Goal: Transaction & Acquisition: Obtain resource

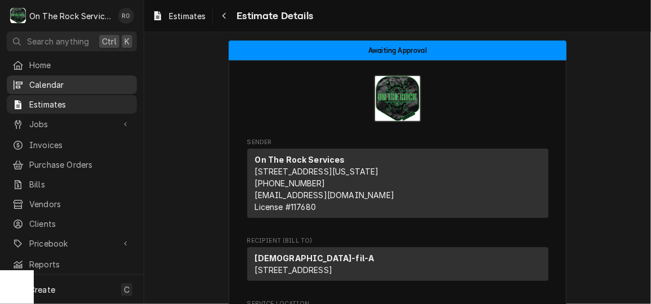
scroll to position [105, 0]
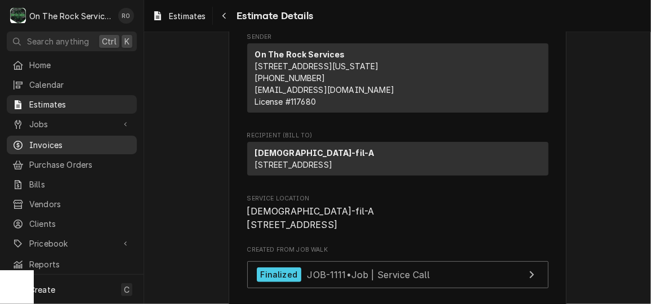
click at [59, 144] on span "Invoices" at bounding box center [80, 145] width 102 height 12
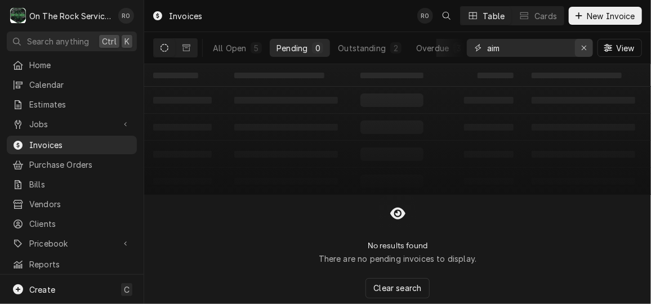
click at [586, 50] on icon "Erase input" at bounding box center [584, 48] width 6 height 8
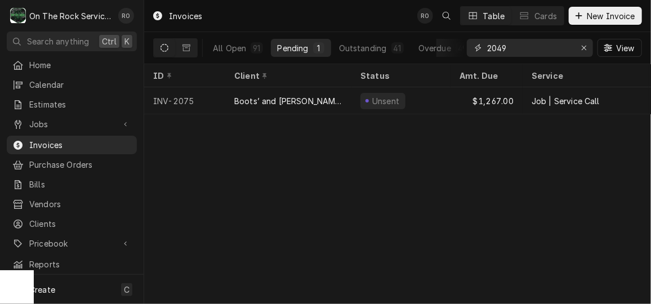
type input "2049"
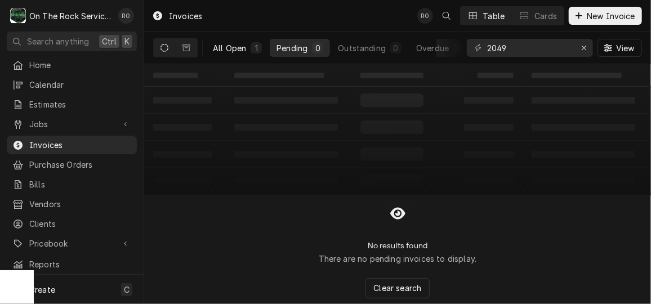
click at [228, 44] on div "All Open" at bounding box center [229, 48] width 33 height 12
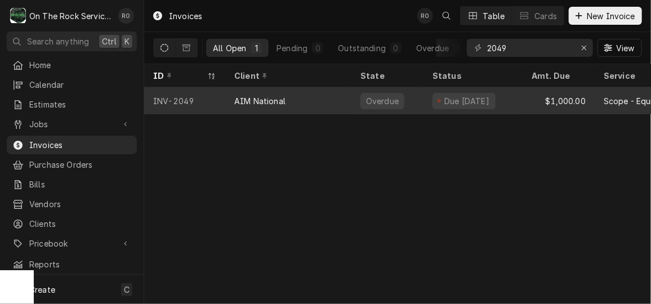
click at [437, 98] on span "Dynamic Content Wrapper" at bounding box center [439, 101] width 5 height 6
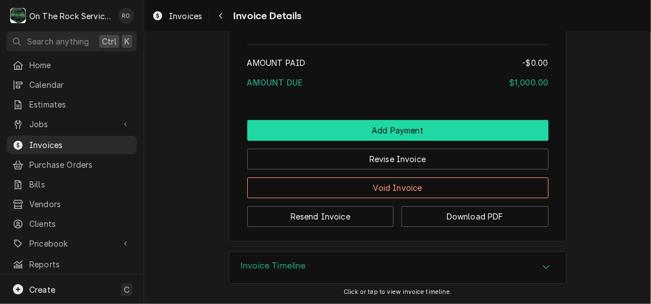
scroll to position [1479, 0]
click at [439, 140] on button "Add Payment" at bounding box center [397, 130] width 301 height 21
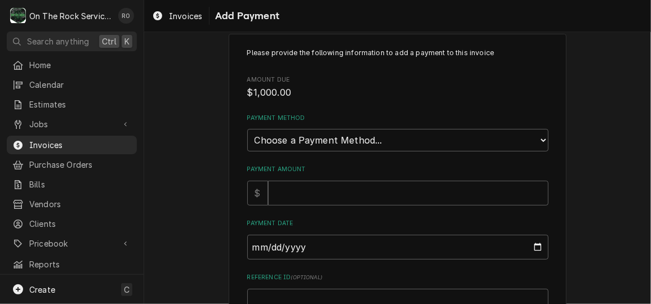
scroll to position [21, 0]
click at [439, 140] on select "Choose a Payment Method... Cash Check Credit/Debit Card ACH/eCheck Other" at bounding box center [397, 139] width 301 height 23
select select "2"
click at [247, 128] on select "Choose a Payment Method... Cash Check Credit/Debit Card ACH/eCheck Other" at bounding box center [397, 139] width 301 height 23
click at [437, 197] on input "Payment Amount" at bounding box center [408, 192] width 280 height 25
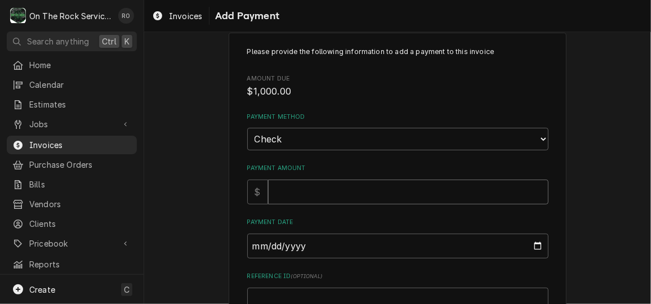
type textarea "x"
type input "1"
type textarea "x"
type input "10"
type textarea "x"
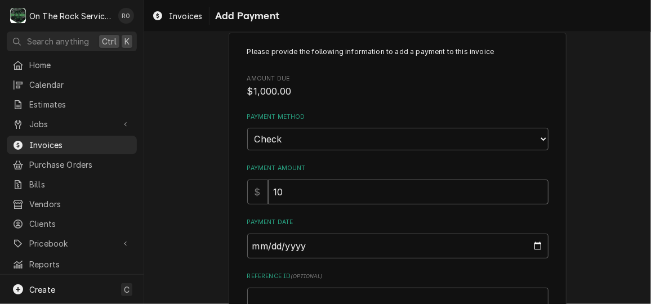
type input "100"
type textarea "x"
type input "1000"
click at [533, 242] on input "Payment Date" at bounding box center [397, 246] width 301 height 25
type textarea "x"
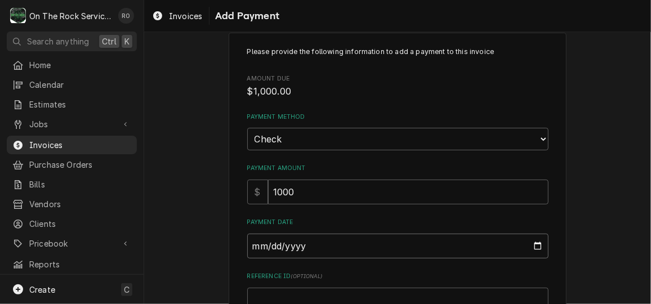
type input "2025-10-14"
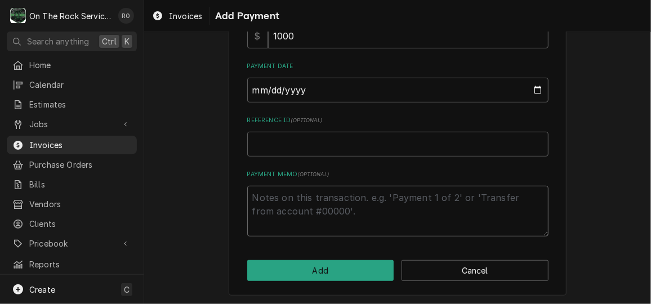
click at [348, 213] on textarea "Payment Memo ( optional )" at bounding box center [397, 211] width 301 height 51
type textarea "x"
type textarea "C"
type textarea "x"
type textarea "Ck"
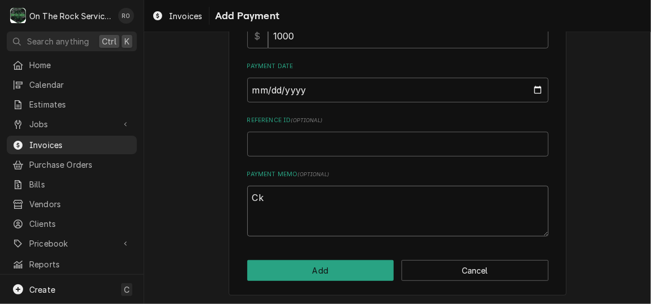
type textarea "x"
type textarea "Ck"
type textarea "x"
type textarea "Ck 7"
type textarea "x"
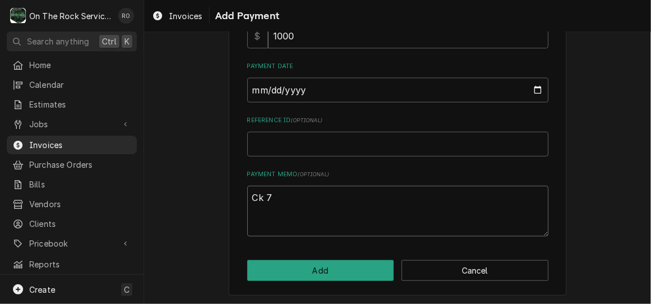
type textarea "Ck 72"
type textarea "x"
type textarea "Ck 722"
type textarea "x"
type textarea "Ck 7223"
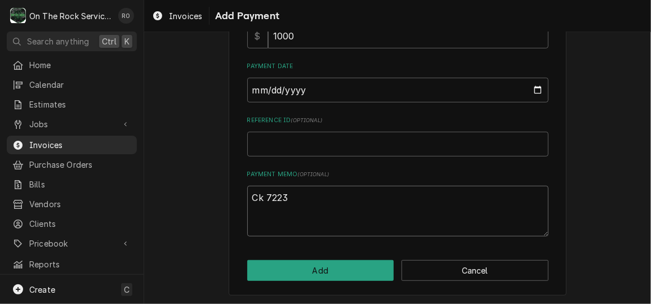
type textarea "x"
type textarea "Ck 72236"
type textarea "x"
type textarea "Ck 722364"
type textarea "x"
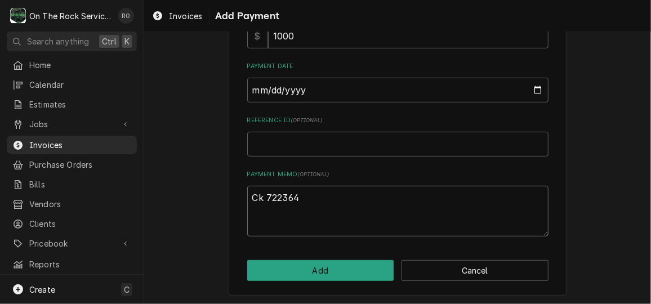
type textarea "Ck 7223644"
type textarea "x"
type textarea "Ck 72236446"
type textarea "x"
type textarea "Ck 722364469"
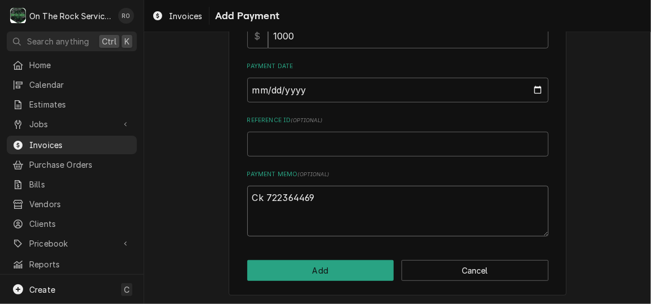
type textarea "x"
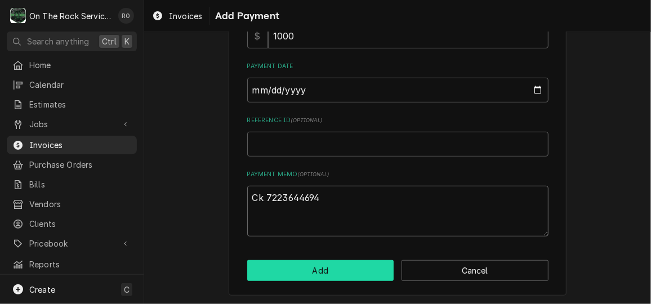
type textarea "Ck 7223644694"
click at [337, 270] on button "Add" at bounding box center [320, 270] width 147 height 21
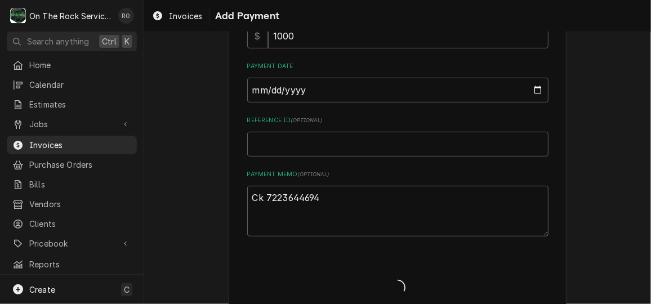
type textarea "x"
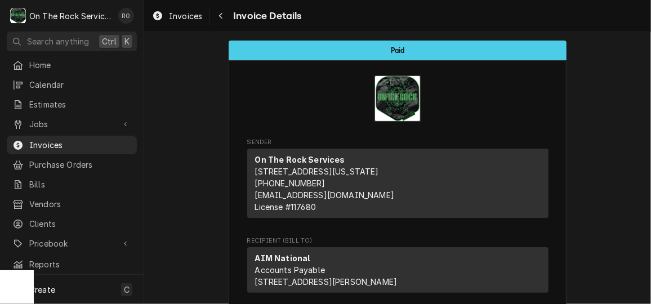
click at [337, 270] on p "AIM National Accounts Payable [STREET_ADDRESS][PERSON_NAME]" at bounding box center [326, 269] width 142 height 35
click at [337, 270] on p "AIM National Accounts Payable 655 Dearborn Park Ln Worthington, OH 43085" at bounding box center [326, 269] width 142 height 35
click at [50, 142] on span "Invoices" at bounding box center [80, 145] width 102 height 12
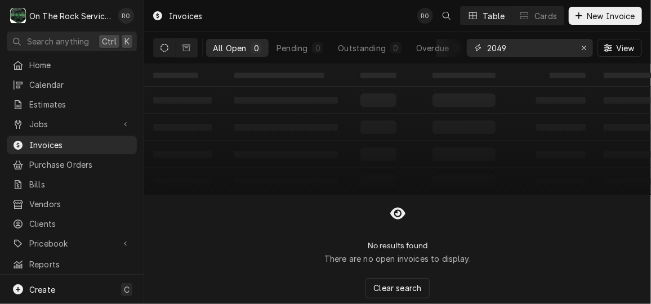
click at [530, 51] on input "2049" at bounding box center [529, 48] width 84 height 18
type input "2057"
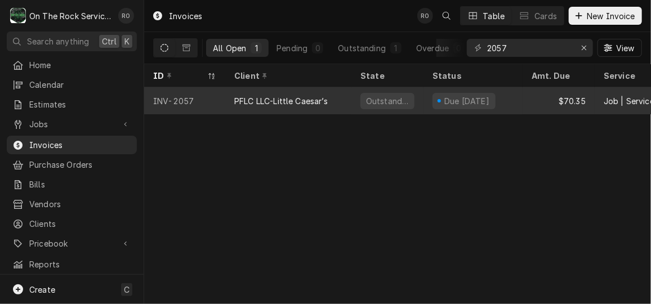
click at [351, 93] on div "PFLC LLC-Little Caesar’s" at bounding box center [288, 100] width 126 height 27
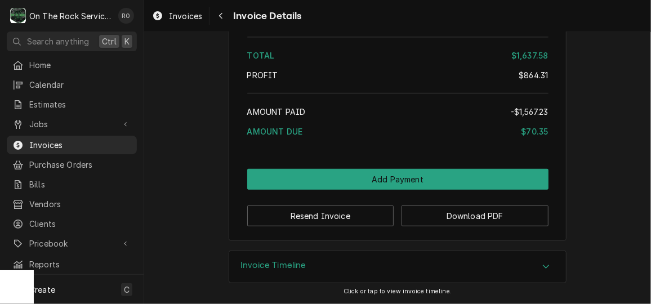
scroll to position [2098, 0]
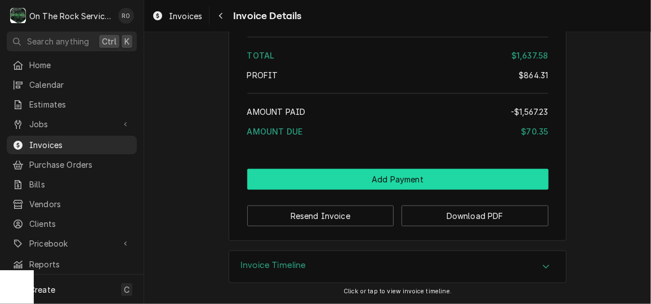
click at [470, 177] on button "Add Payment" at bounding box center [397, 179] width 301 height 21
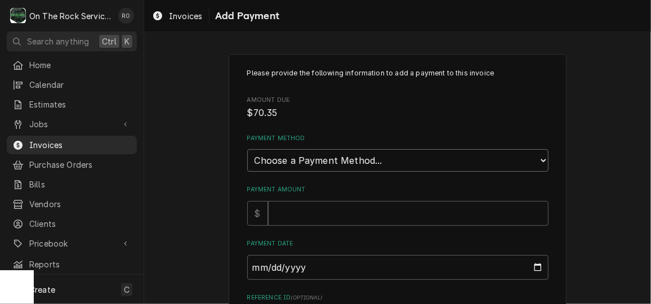
click at [465, 155] on select "Choose a Payment Method... Cash Check Credit/Debit Card ACH/eCheck Other" at bounding box center [397, 160] width 301 height 23
select select "2"
click at [247, 149] on select "Choose a Payment Method... Cash Check Credit/Debit Card ACH/eCheck Other" at bounding box center [397, 160] width 301 height 23
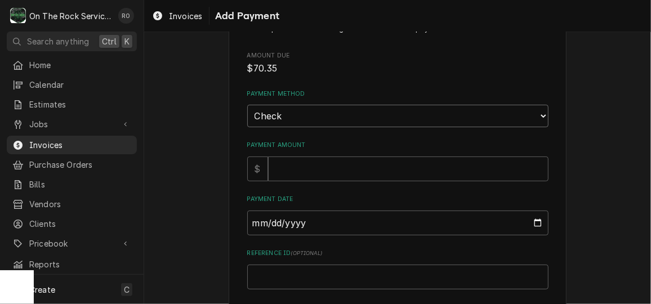
scroll to position [46, 0]
click at [442, 162] on input "Payment Amount" at bounding box center [408, 167] width 280 height 25
type textarea "x"
type input "7"
type textarea "x"
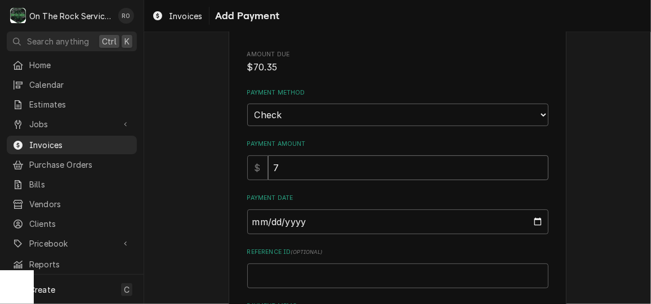
type input "70"
type textarea "x"
type input "70.3"
type textarea "x"
type input "70.35"
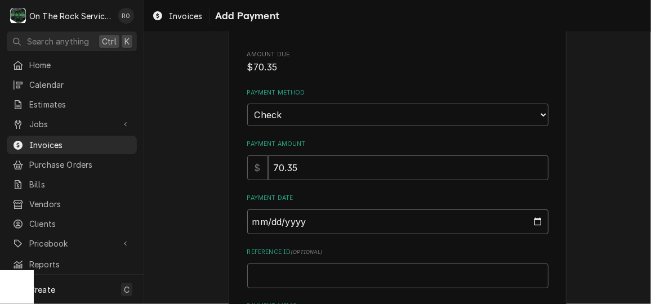
click at [536, 222] on input "Payment Date" at bounding box center [397, 221] width 301 height 25
drag, startPoint x: 536, startPoint y: 222, endPoint x: 338, endPoint y: 181, distance: 201.9
click at [338, 181] on div "Please provide the following information to add a payment to this invoice Amoun…" at bounding box center [397, 196] width 301 height 346
click at [542, 221] on input "Payment Date" at bounding box center [397, 221] width 301 height 25
click at [538, 221] on input "Payment Date" at bounding box center [397, 221] width 301 height 25
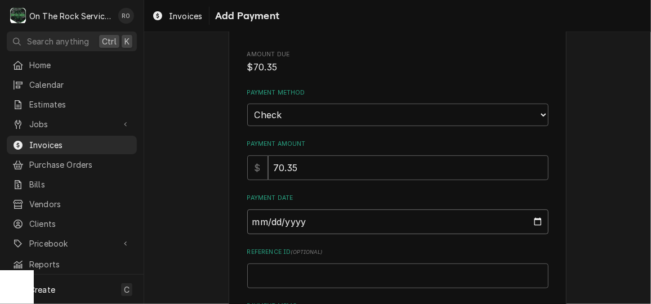
type textarea "x"
type input "2025-10-14"
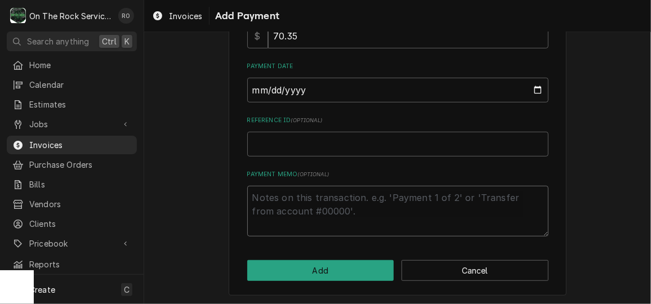
click at [341, 207] on textarea "Payment Memo ( optional )" at bounding box center [397, 211] width 301 height 51
type textarea "x"
type textarea "c"
type textarea "x"
type textarea "ck"
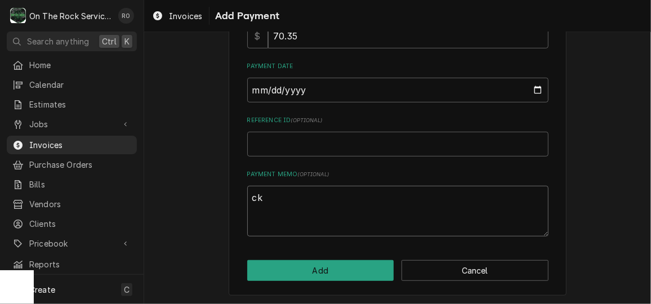
type textarea "x"
type textarea "ck"
type textarea "x"
type textarea "ck 0"
type textarea "x"
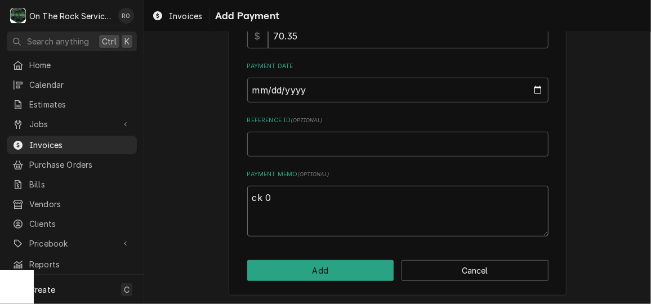
type textarea "ck 00"
type textarea "x"
type textarea "ck 000"
type textarea "x"
type textarea "ck 0003"
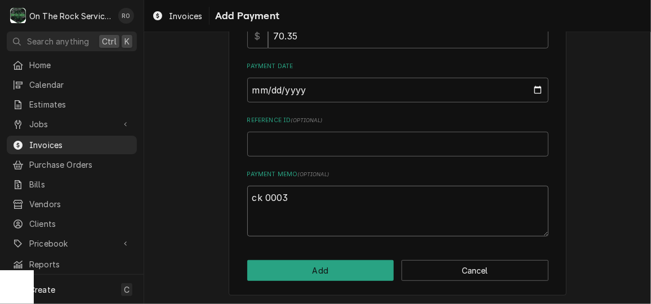
type textarea "x"
type textarea "ck 00034"
type textarea "x"
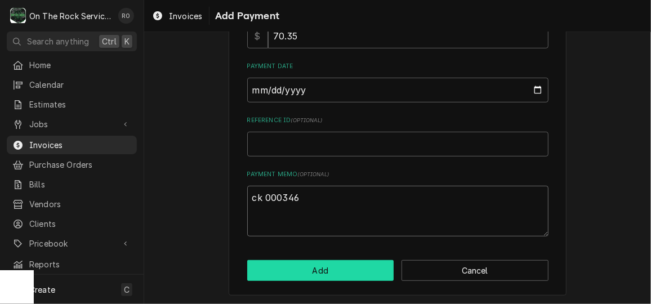
type textarea "ck 000346"
click at [338, 269] on button "Add" at bounding box center [320, 270] width 147 height 21
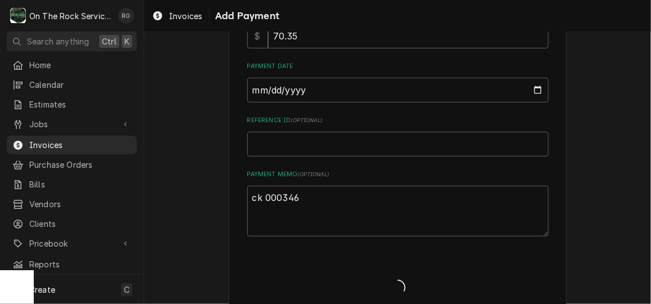
type textarea "x"
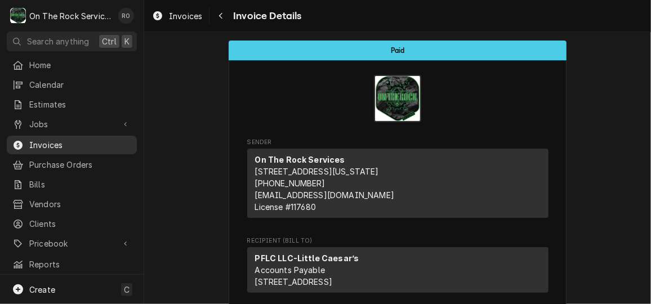
click at [67, 142] on span "Invoices" at bounding box center [80, 145] width 102 height 12
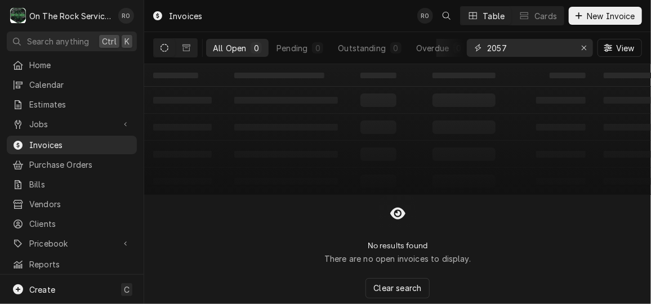
click at [533, 48] on input "2057" at bounding box center [529, 48] width 84 height 18
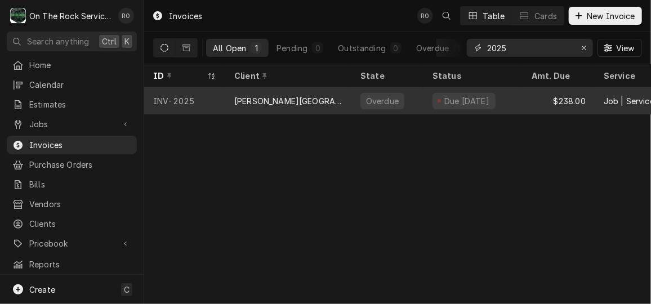
type input "2025"
click at [383, 95] on div "Overdue" at bounding box center [382, 101] width 35 height 12
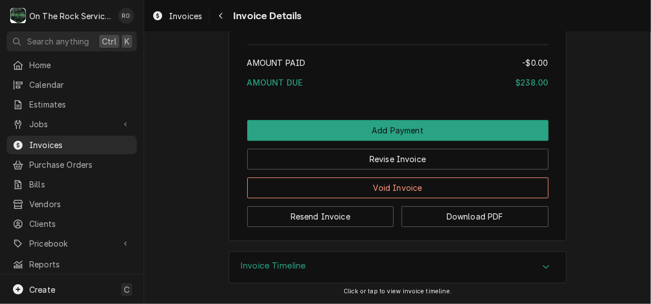
scroll to position [1313, 0]
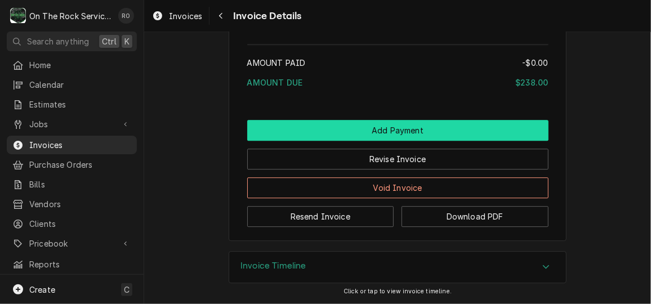
click at [406, 131] on button "Add Payment" at bounding box center [397, 130] width 301 height 21
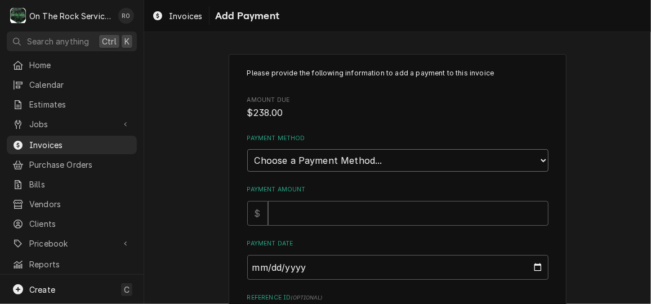
click at [502, 149] on select "Choose a Payment Method... Cash Check Credit/Debit Card ACH/eCheck Other" at bounding box center [397, 160] width 301 height 23
select select "2"
click at [247, 149] on select "Choose a Payment Method... Cash Check Credit/Debit Card ACH/eCheck Other" at bounding box center [397, 160] width 301 height 23
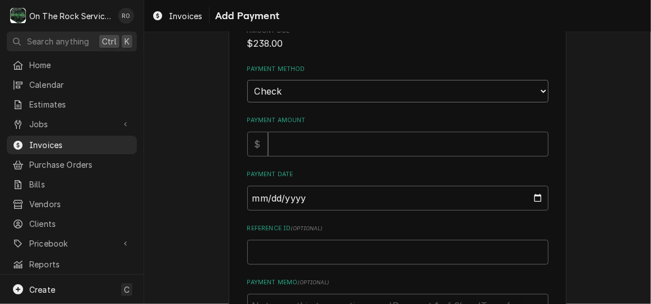
scroll to position [74, 0]
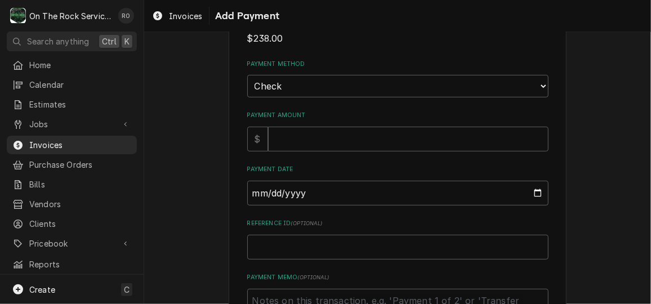
click at [489, 150] on div "Please provide the following information to add a payment to this invoice Amoun…" at bounding box center [397, 167] width 301 height 346
click at [481, 143] on input "Payment Amount" at bounding box center [408, 139] width 280 height 25
type textarea "x"
type input "2"
type textarea "x"
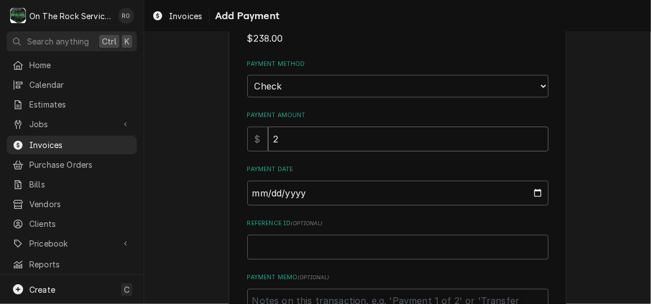
type input "23"
type textarea "x"
type input "238"
click at [526, 187] on input "Payment Date" at bounding box center [397, 193] width 301 height 25
click at [533, 190] on input "Payment Date" at bounding box center [397, 193] width 301 height 25
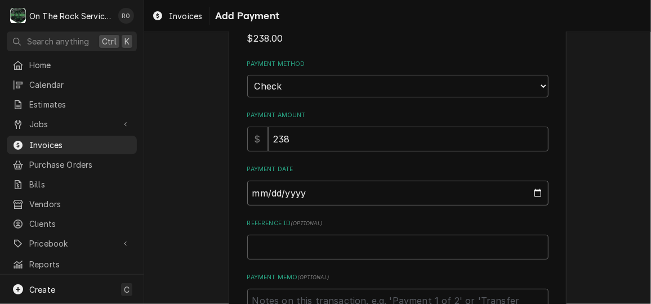
type textarea "x"
type input "[DATE]"
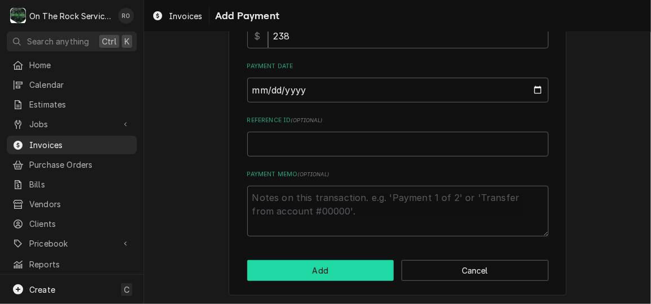
click at [348, 271] on button "Add" at bounding box center [320, 270] width 147 height 21
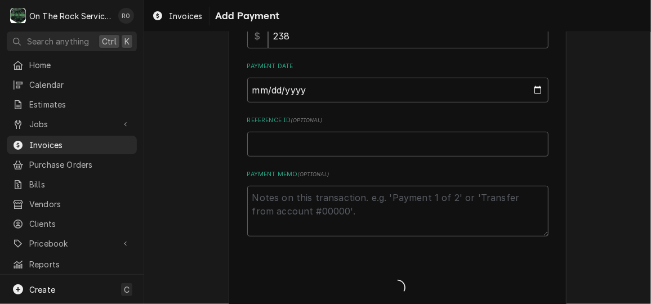
type textarea "x"
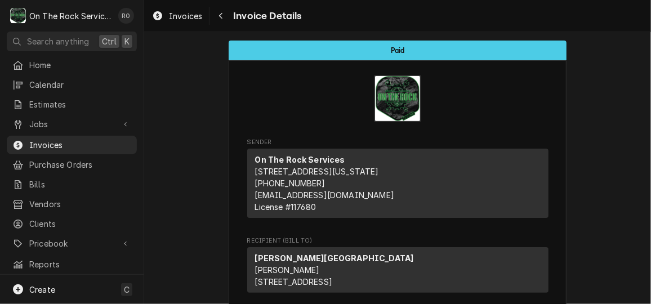
click at [348, 271] on div "Wofford College Ken Petit 429 N Church St Spartanburg, SC 29303" at bounding box center [397, 270] width 301 height 46
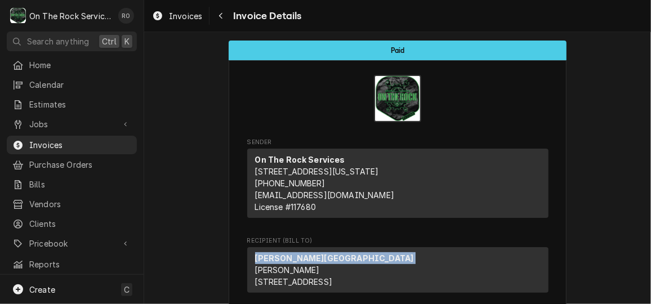
click at [348, 271] on div "Wofford College Ken Petit 429 N Church St Spartanburg, SC 29303" at bounding box center [397, 270] width 301 height 46
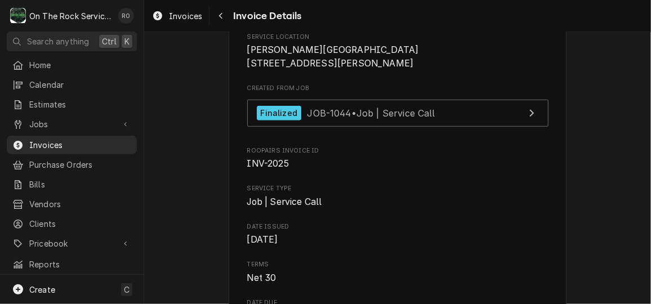
scroll to position [281, 0]
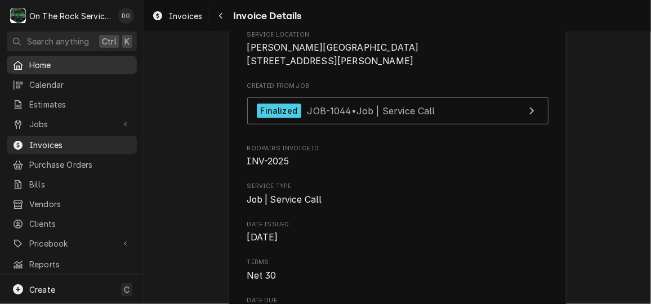
click at [50, 63] on span "Home" at bounding box center [80, 65] width 102 height 12
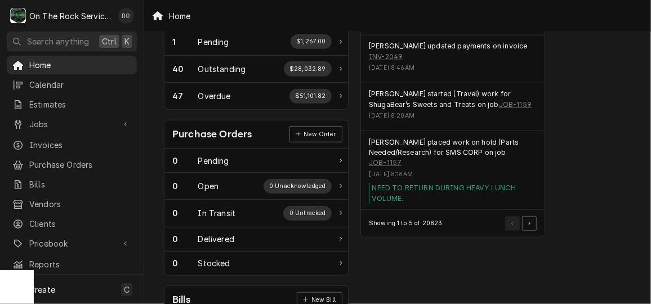
scroll to position [371, 0]
click at [530, 216] on button "Pagination Controls" at bounding box center [529, 223] width 15 height 15
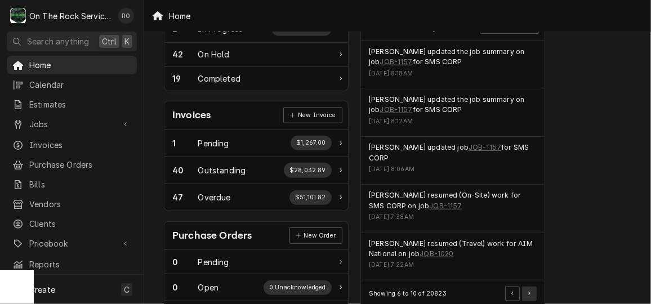
scroll to position [272, 0]
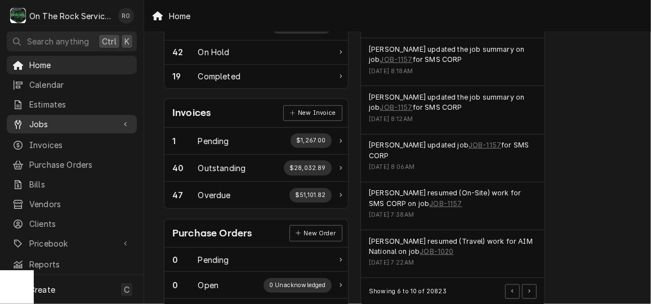
click at [60, 118] on span "Jobs" at bounding box center [71, 124] width 85 height 12
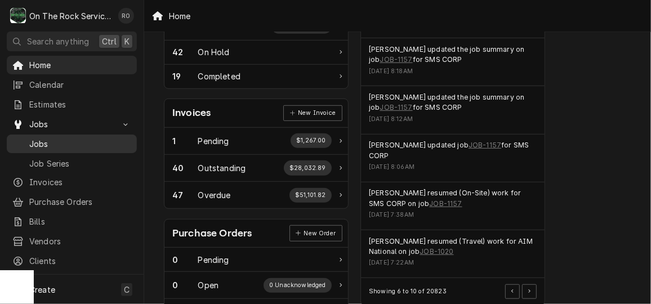
click at [61, 138] on span "Jobs" at bounding box center [80, 144] width 102 height 12
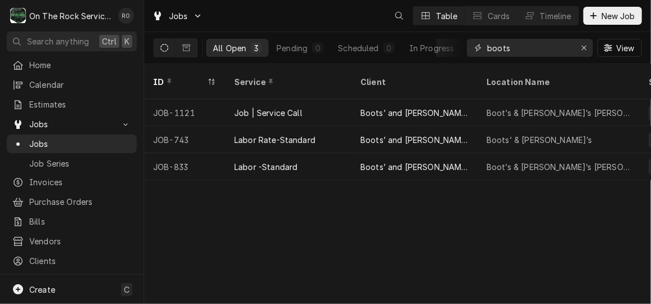
click at [524, 53] on input "boots" at bounding box center [529, 48] width 84 height 18
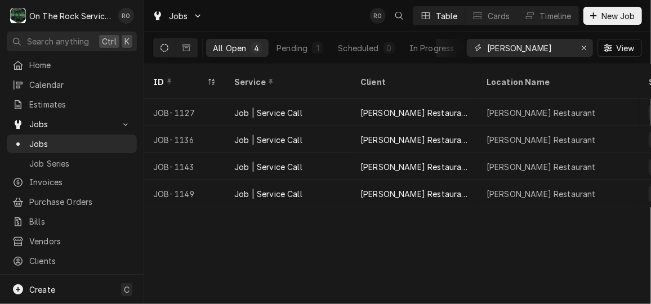
type input "[PERSON_NAME]"
click at [315, 20] on div "Jobs RO Table Cards Timeline New Job" at bounding box center [397, 16] width 507 height 32
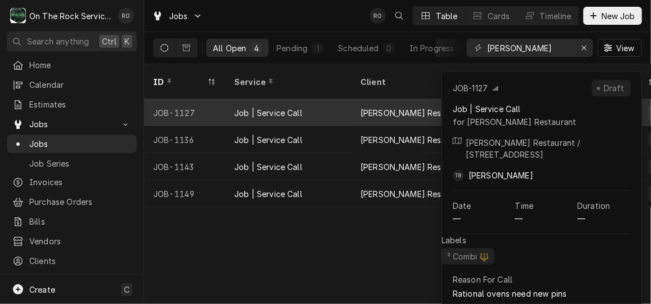
click at [315, 99] on div "Job | Service Call" at bounding box center [288, 112] width 126 height 27
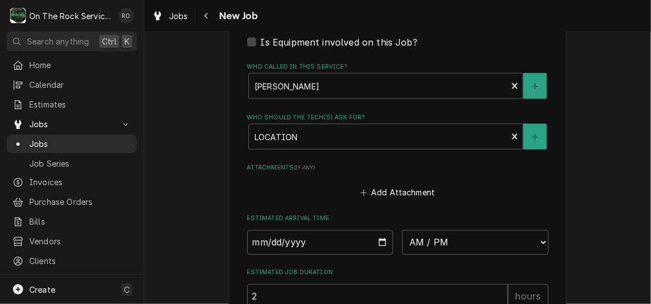
scroll to position [962, 0]
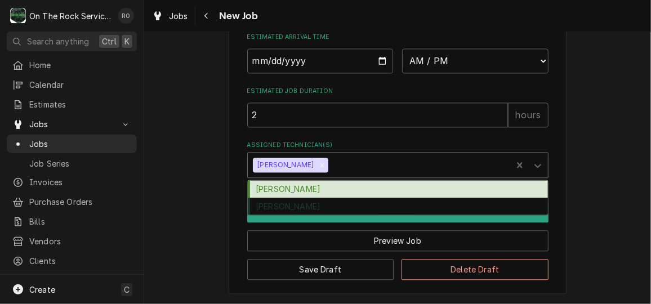
click at [420, 170] on div "Assigned Technician(s)" at bounding box center [418, 165] width 176 height 20
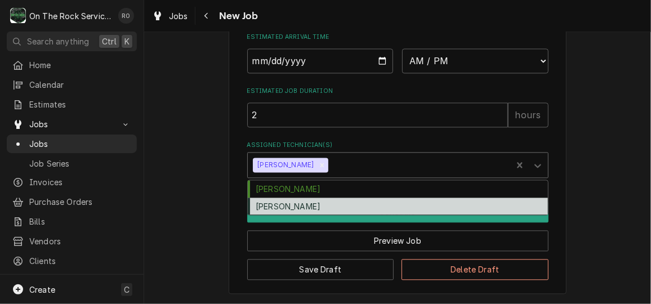
click at [312, 202] on div "[PERSON_NAME]" at bounding box center [398, 206] width 300 height 17
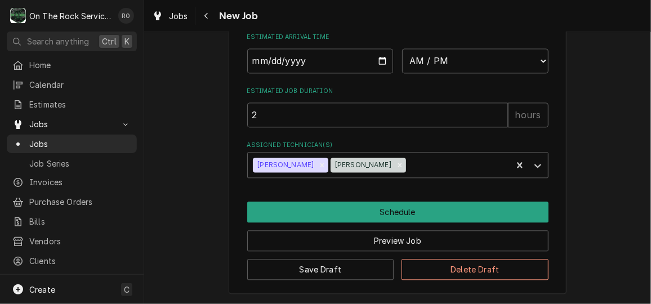
click at [318, 162] on icon "Remove Todd Brady" at bounding box center [322, 165] width 8 height 8
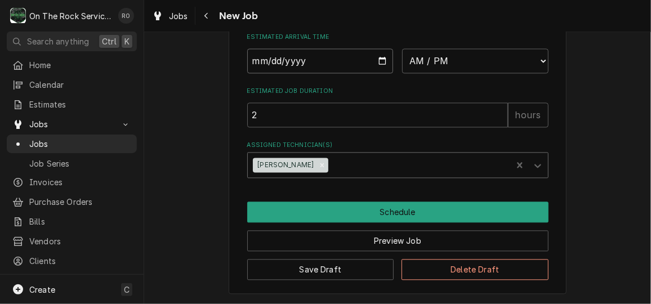
click at [374, 58] on input "Date" at bounding box center [320, 60] width 146 height 25
type textarea "x"
type input "2025-10-14"
type textarea "x"
click at [453, 66] on select "AM / PM 6:00 AM 6:15 AM 6:30 AM 6:45 AM 7:00 AM 7:15 AM 7:30 AM 7:45 AM 8:00 AM…" at bounding box center [475, 60] width 146 height 25
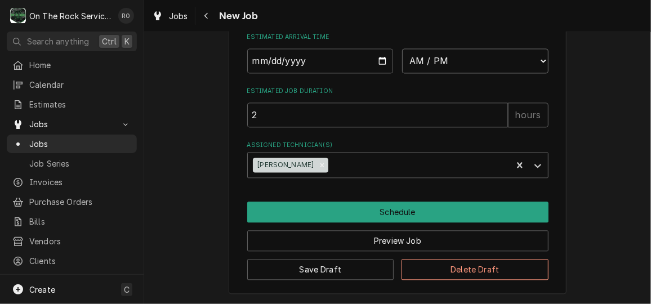
select select "08:00:00"
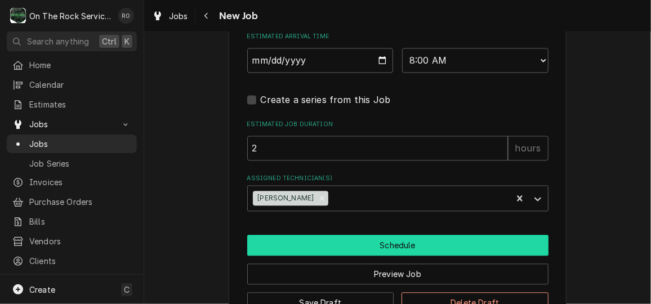
click at [419, 250] on button "Schedule" at bounding box center [397, 245] width 301 height 21
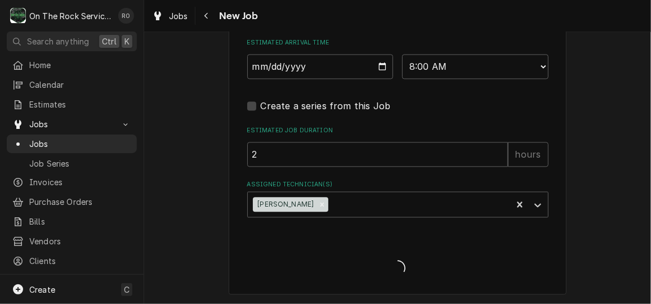
type textarea "x"
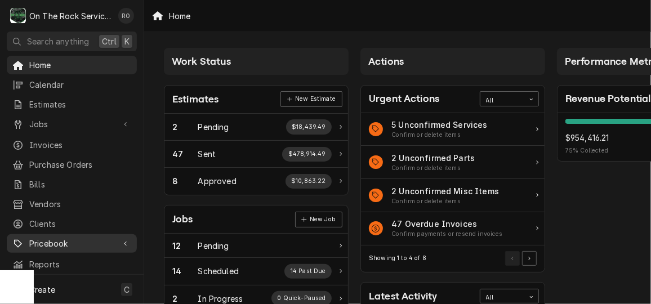
click at [97, 238] on span "Pricebook" at bounding box center [71, 244] width 85 height 12
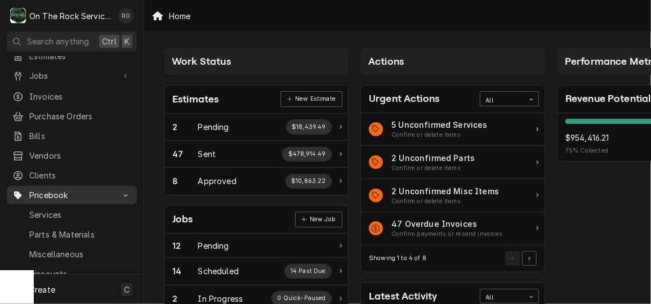
scroll to position [51, 0]
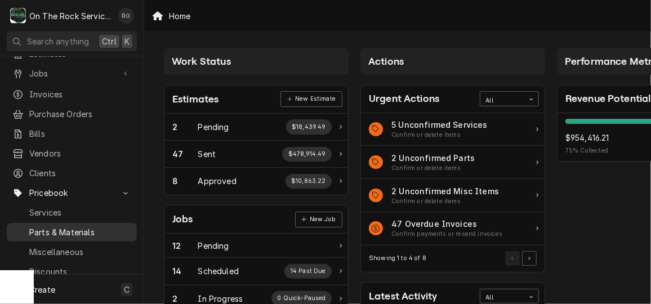
click at [99, 226] on span "Parts & Materials" at bounding box center [80, 232] width 102 height 12
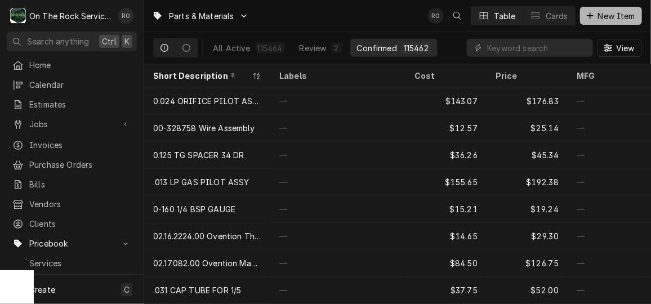
click at [589, 10] on div "Dynamic Content Wrapper" at bounding box center [589, 15] width 11 height 11
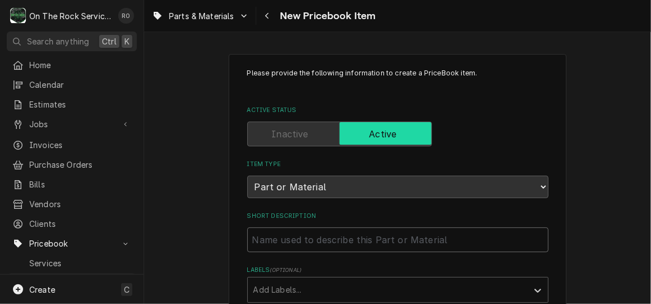
paste input "Rational 8720.1571 RETROFIT KIT SCREW PIN STRAIGH"
type textarea "x"
type input "Rational 8720.1571 RETROFIT KIT SCREW PIN STRAIGH"
drag, startPoint x: 330, startPoint y: 239, endPoint x: 287, endPoint y: 238, distance: 43.4
click at [287, 238] on input "Rational 8720.1571 RETROFIT KIT SCREW PIN STRAIGH" at bounding box center [397, 239] width 301 height 25
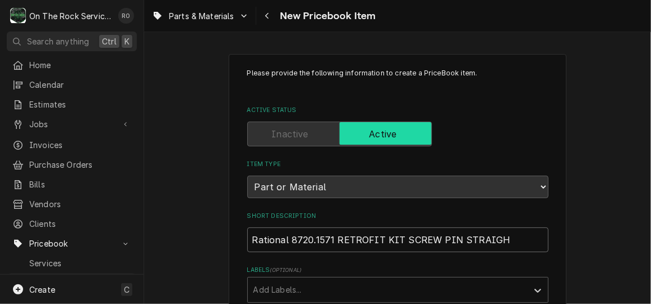
type textarea "x"
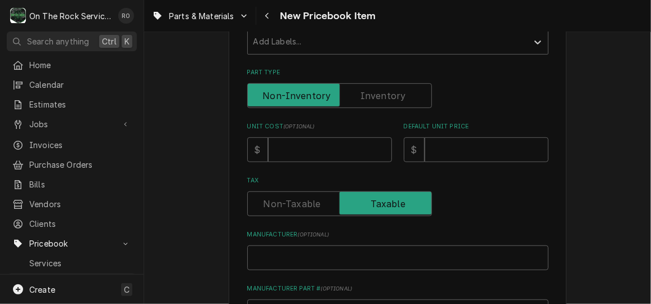
scroll to position [252, 0]
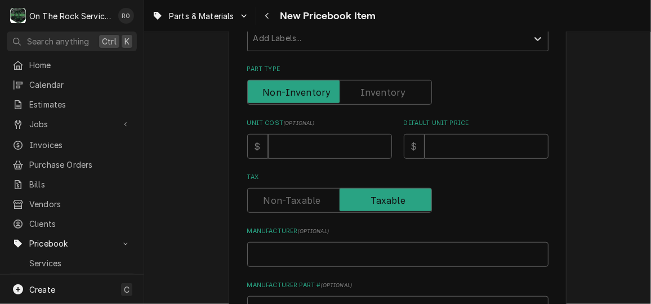
type input "Rational RETROFIT KIT SCREW PIN STRAIGH"
click at [312, 267] on div "Please provide the following information to create a PriceBook item. Active Sta…" at bounding box center [397, 173] width 301 height 715
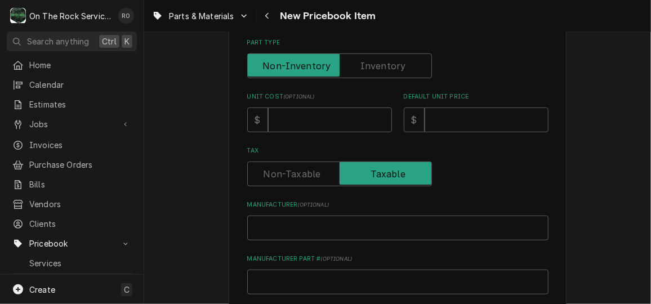
scroll to position [281, 0]
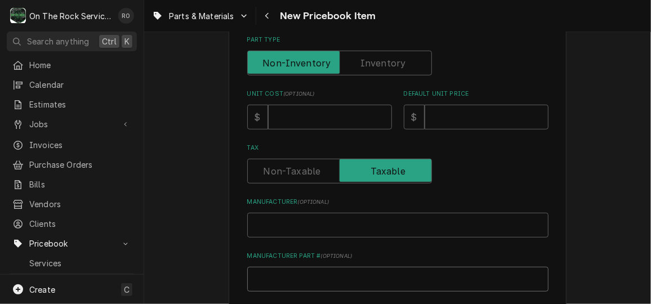
click at [309, 267] on input "Manufacturer Part # ( optional )" at bounding box center [397, 279] width 301 height 25
paste input "8720.1571"
type textarea "x"
type input "8720.1571"
click at [300, 229] on input "Manufacturer ( optional )" at bounding box center [397, 225] width 301 height 25
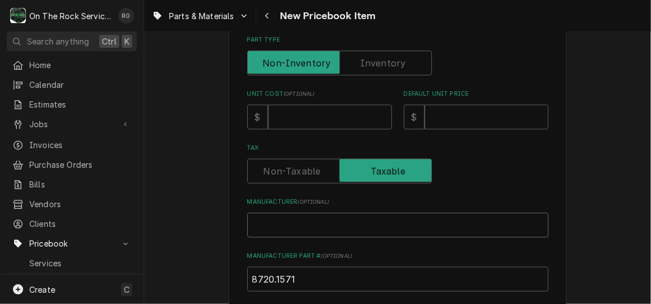
type textarea "x"
type input "R"
type textarea "x"
type input "Ra"
type textarea "x"
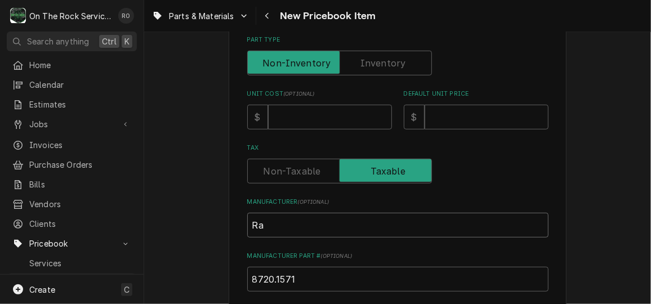
type input "Rat"
type textarea "x"
type input "Rati"
type textarea "x"
type input "Ratio"
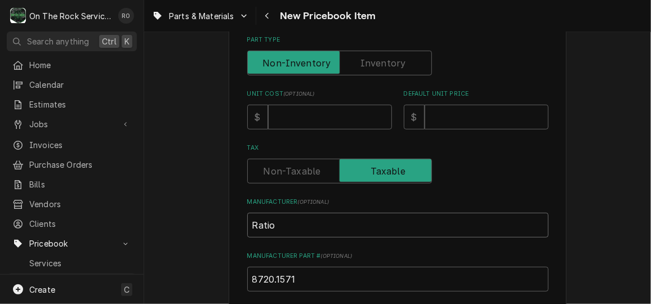
type textarea "x"
type input "Ration"
type textarea "x"
type input "Rationa"
type textarea "x"
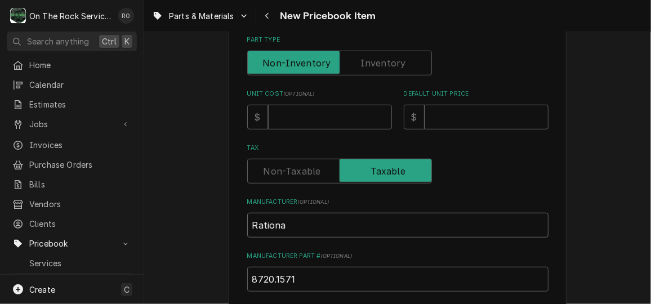
type input "Rational"
type textarea "x"
type input "Rational"
click at [313, 119] on input "Unit Cost ( optional )" at bounding box center [330, 117] width 124 height 25
type textarea "x"
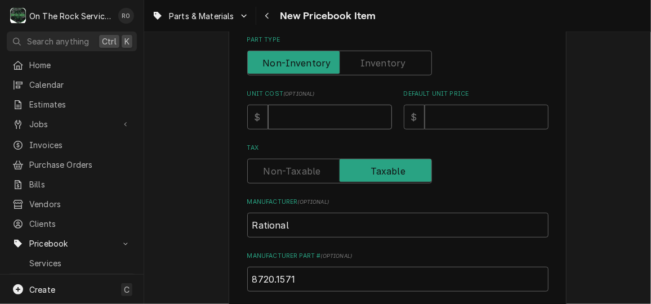
type input "2"
type textarea "x"
type input "23"
type textarea "x"
type input "23.3"
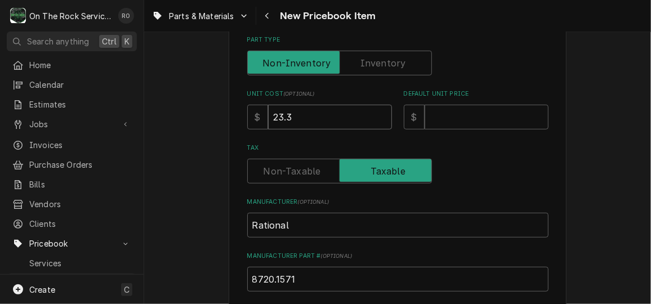
type textarea "x"
type input "23.39"
type textarea "x"
type input "4"
type textarea "x"
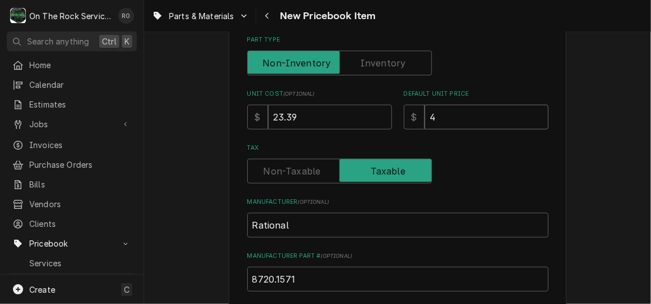
type input "46"
type textarea "x"
type input "46.7"
type textarea "x"
type input "46.78"
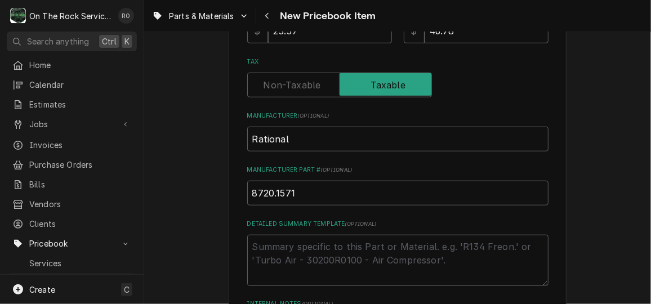
scroll to position [547, 0]
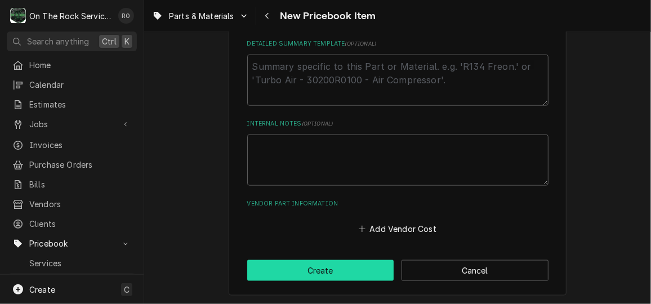
click at [285, 273] on button "Create" at bounding box center [320, 270] width 147 height 21
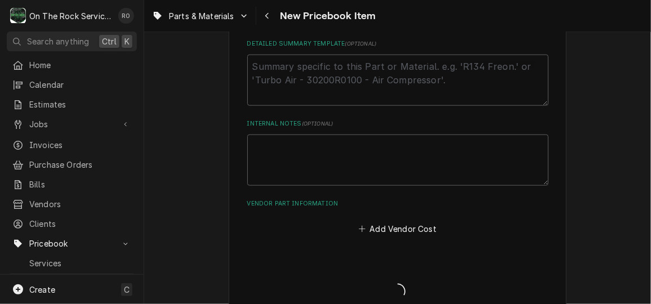
type textarea "x"
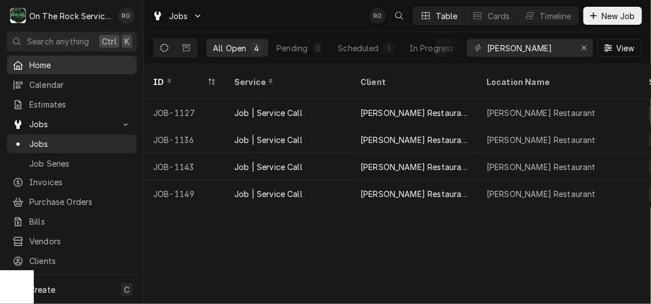
click at [105, 59] on span "Home" at bounding box center [80, 65] width 102 height 12
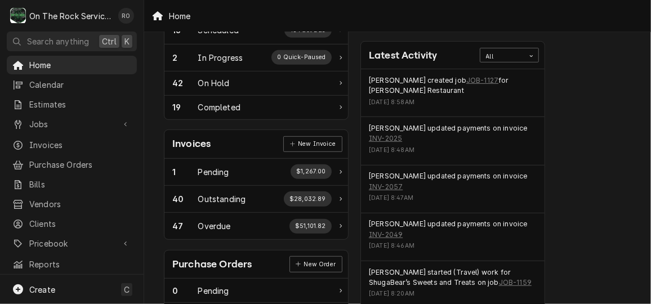
scroll to position [240, 0]
click at [468, 76] on link "JOB-1127" at bounding box center [482, 81] width 32 height 10
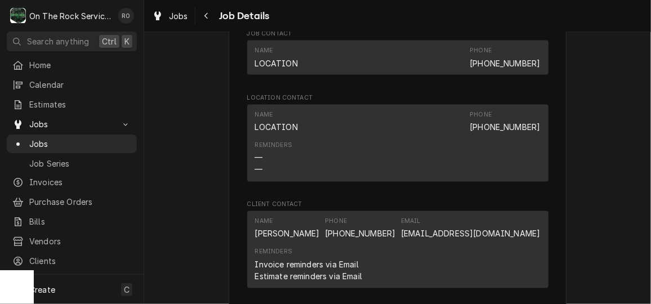
scroll to position [1091, 0]
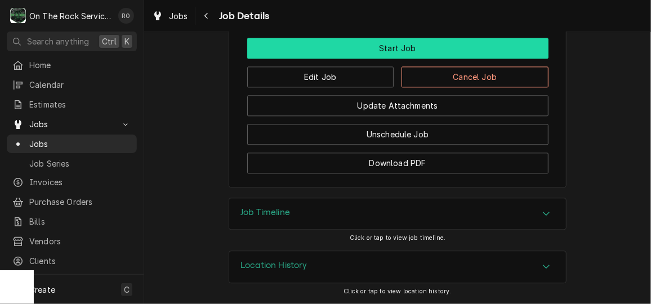
click at [350, 48] on button "Start Job" at bounding box center [397, 48] width 301 height 21
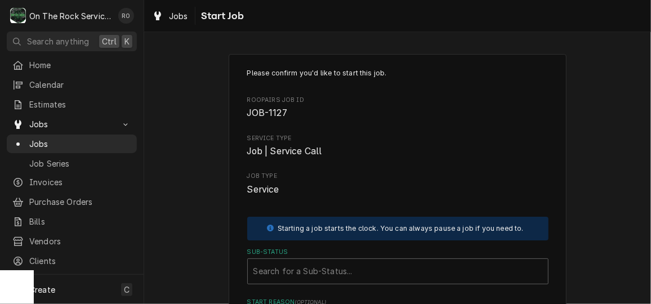
scroll to position [157, 0]
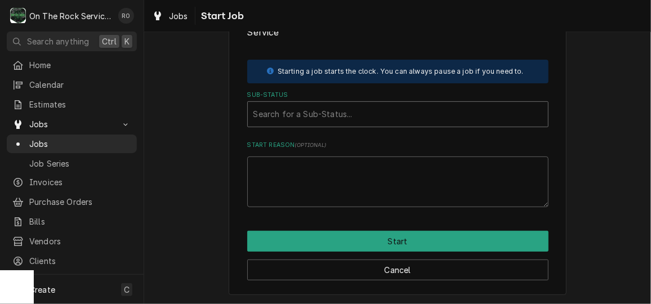
click at [437, 123] on div "Search for a Sub-Status..." at bounding box center [398, 114] width 300 height 25
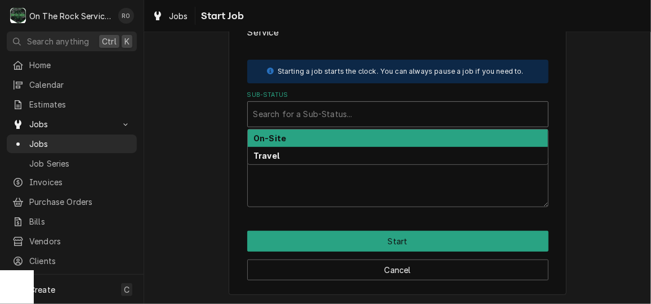
click at [433, 137] on div "On-Site" at bounding box center [398, 137] width 300 height 17
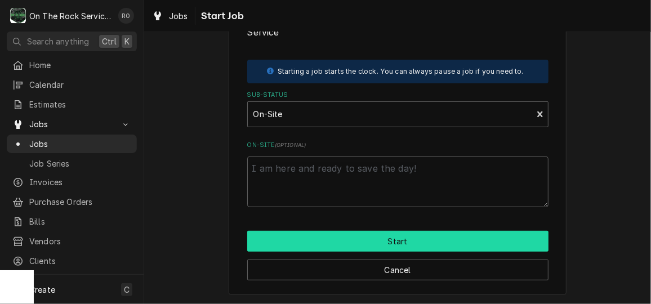
click at [426, 239] on button "Start" at bounding box center [397, 241] width 301 height 21
type textarea "x"
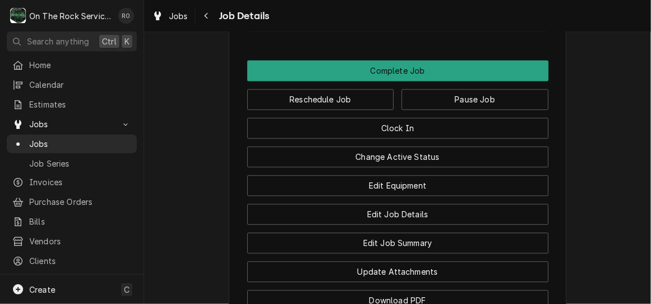
scroll to position [1155, 0]
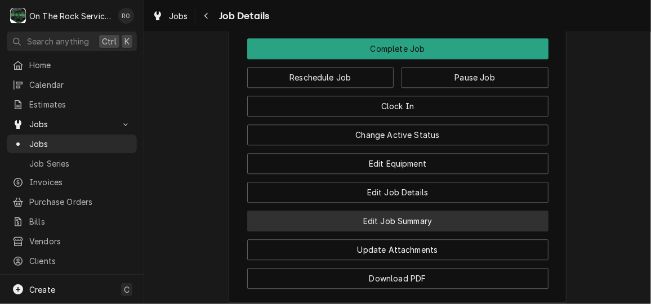
click at [501, 231] on button "Edit Job Summary" at bounding box center [397, 221] width 301 height 21
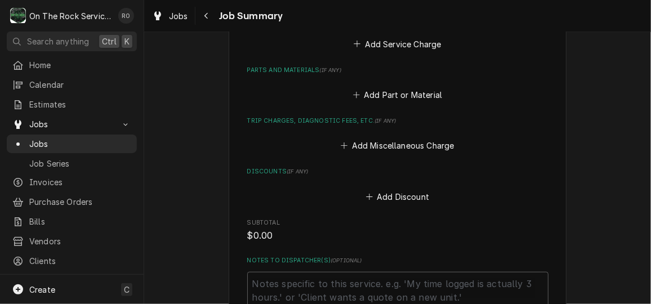
scroll to position [445, 0]
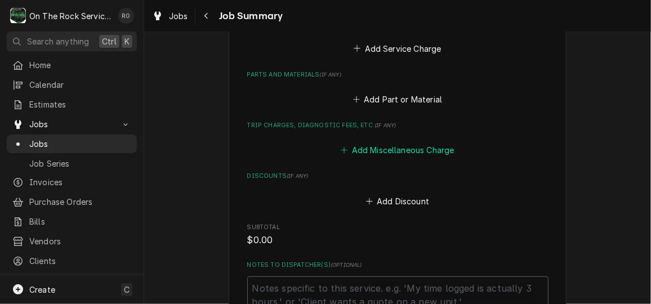
click at [384, 151] on button "Add Miscellaneous Charge" at bounding box center [397, 150] width 117 height 16
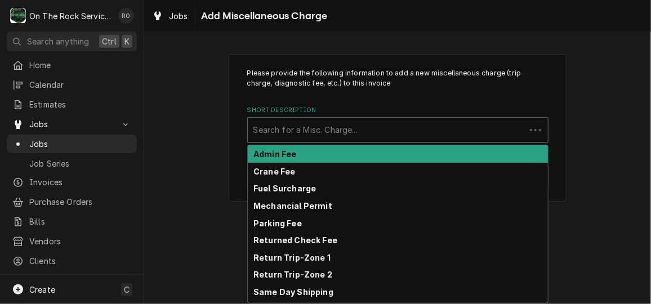
click at [370, 133] on div "Short Description" at bounding box center [386, 130] width 266 height 20
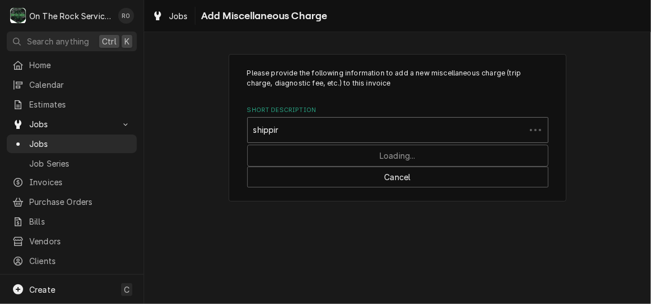
type input "shipping"
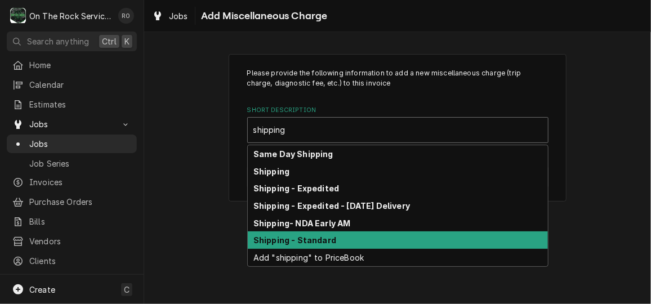
click at [362, 234] on div "Shipping - Standard" at bounding box center [398, 239] width 300 height 17
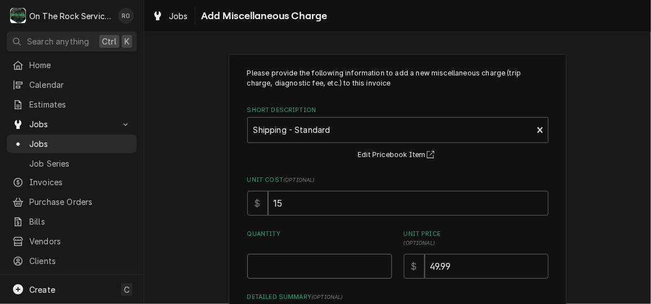
click at [321, 271] on input "Quantity" at bounding box center [319, 266] width 145 height 25
type textarea "x"
type input "2"
type textarea "x"
type input "6"
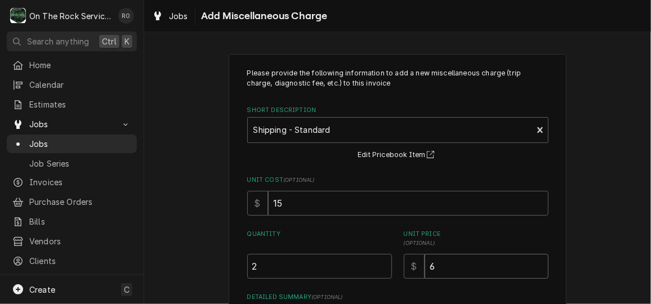
type textarea "x"
type input "69"
type textarea "x"
type input "69.9"
type textarea "x"
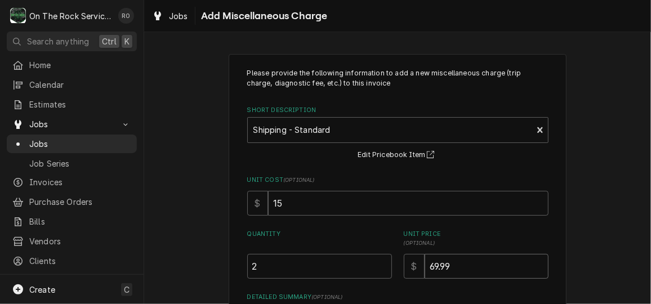
type input "69.99"
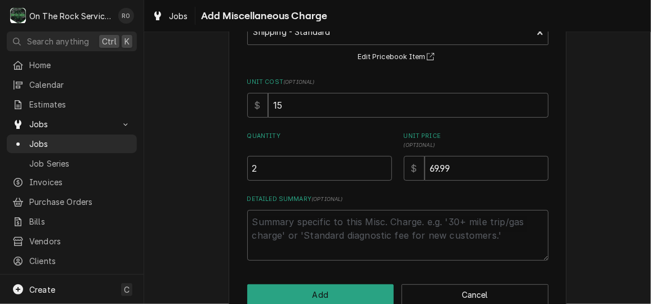
scroll to position [123, 0]
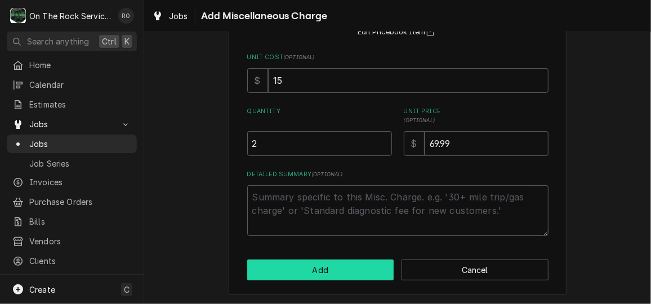
click at [321, 271] on button "Add" at bounding box center [320, 269] width 147 height 21
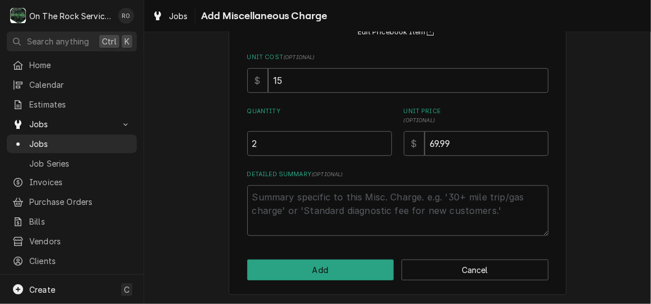
type textarea "x"
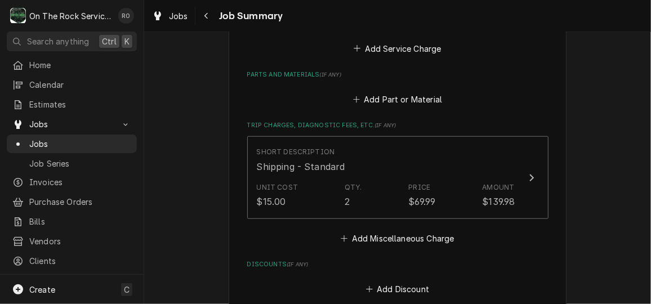
scroll to position [397, 0]
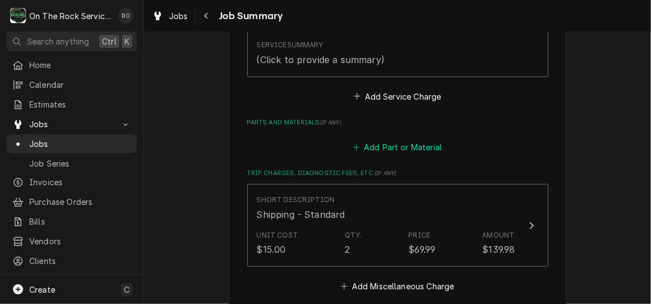
click at [410, 153] on button "Add Part or Material" at bounding box center [397, 148] width 93 height 16
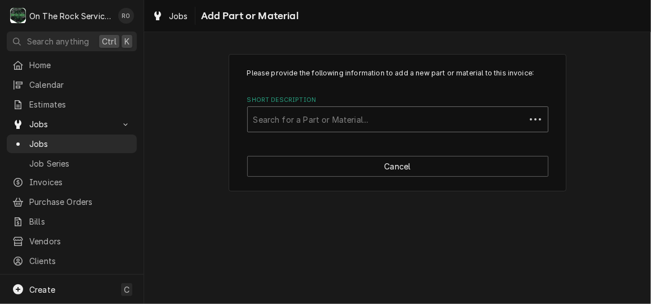
click at [374, 123] on div "Short Description" at bounding box center [386, 119] width 266 height 20
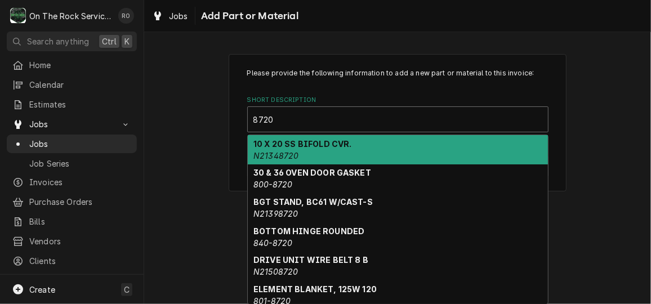
type input "8720."
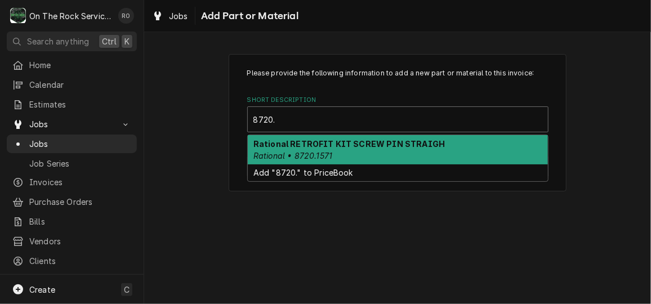
click at [372, 147] on strong "Rational RETROFIT KIT SCREW PIN STRAIGH" at bounding box center [348, 144] width 191 height 10
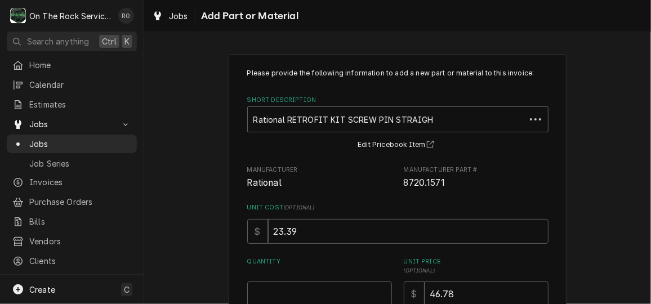
scroll to position [41, 0]
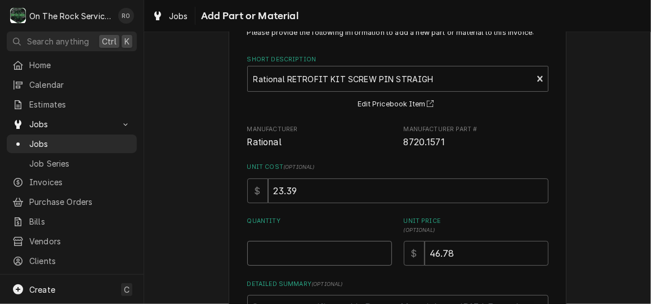
click at [338, 253] on input "Quantity" at bounding box center [319, 253] width 145 height 25
type textarea "x"
type input "4"
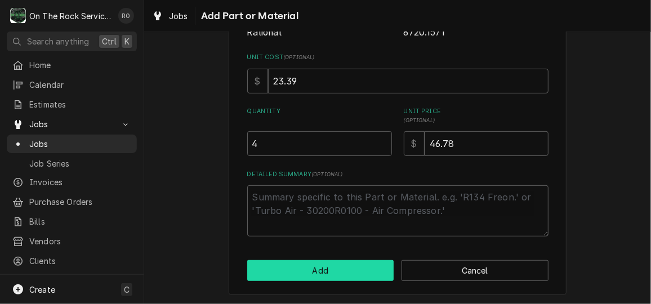
click at [330, 271] on button "Add" at bounding box center [320, 270] width 147 height 21
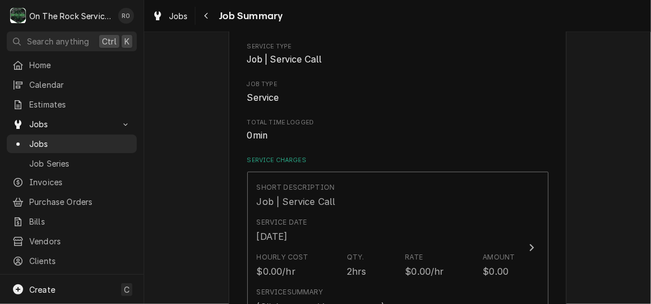
scroll to position [397, 0]
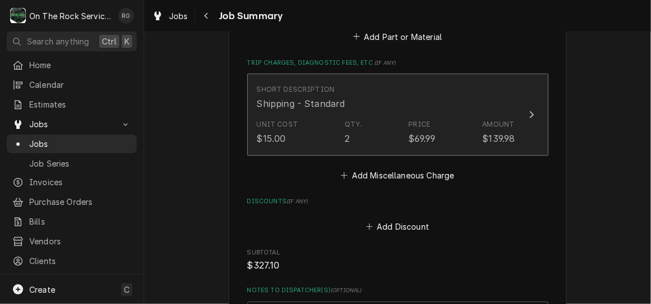
click at [368, 114] on div "Short Description Shipping - Standard" at bounding box center [386, 97] width 258 height 35
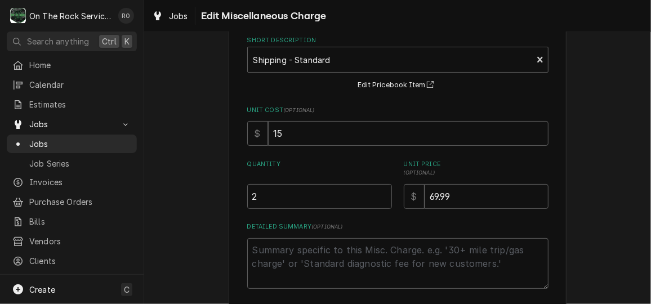
scroll to position [61, 0]
click at [324, 190] on input "2" at bounding box center [319, 195] width 145 height 25
type textarea "x"
type input "1"
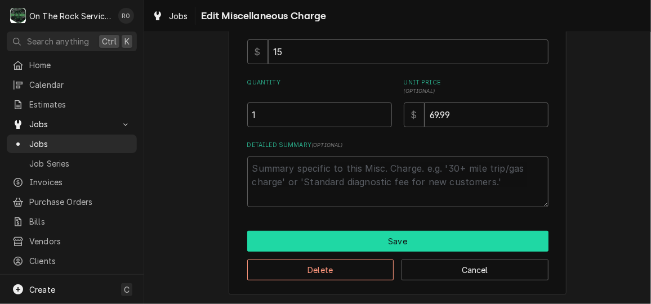
click at [330, 245] on button "Save" at bounding box center [397, 241] width 301 height 21
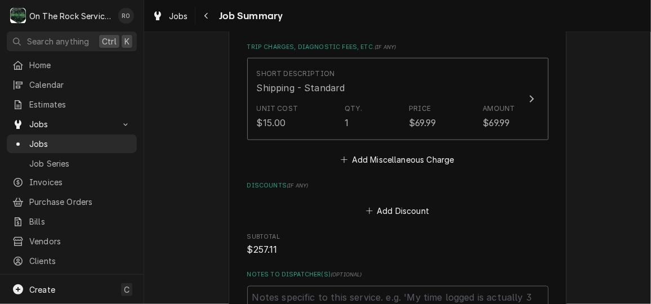
scroll to position [852, 0]
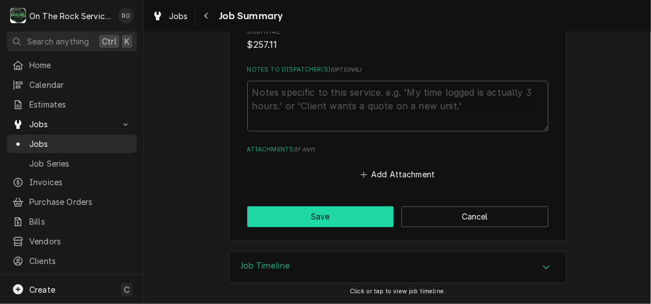
click at [313, 216] on button "Save" at bounding box center [320, 217] width 147 height 21
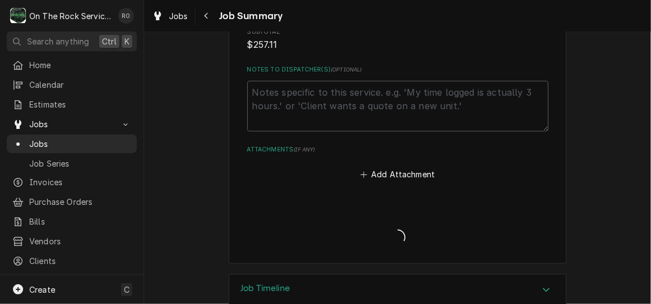
type textarea "x"
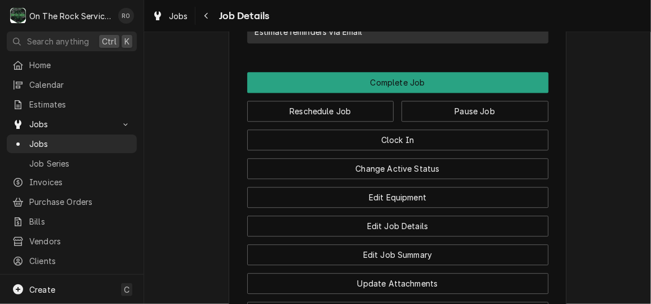
scroll to position [1207, 0]
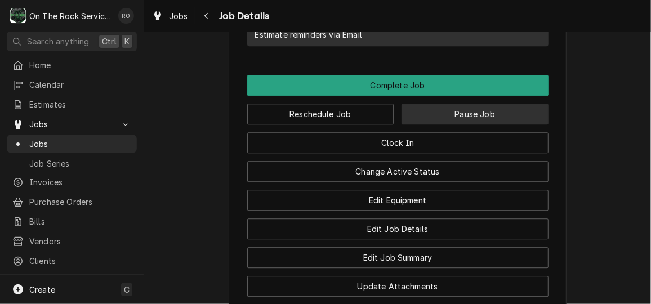
click at [507, 124] on button "Pause Job" at bounding box center [474, 114] width 147 height 21
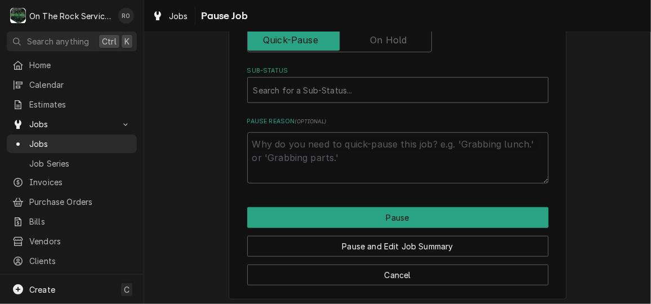
scroll to position [326, 0]
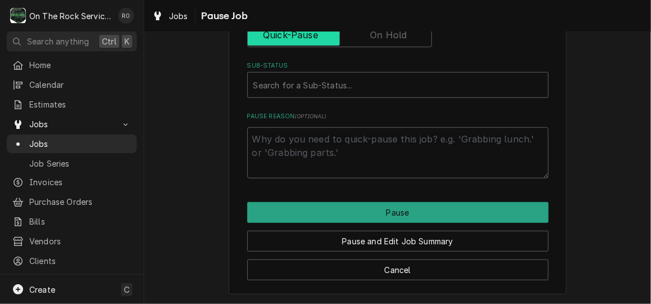
click at [410, 39] on input "Pause Type" at bounding box center [339, 35] width 174 height 25
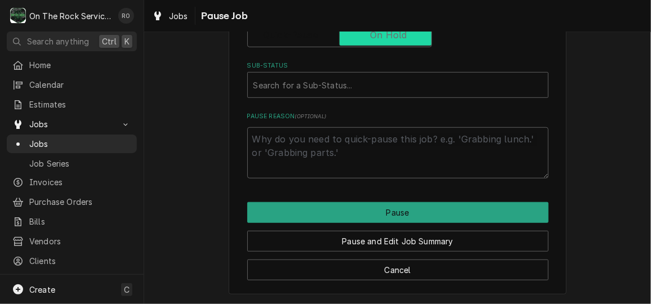
checkbox input "true"
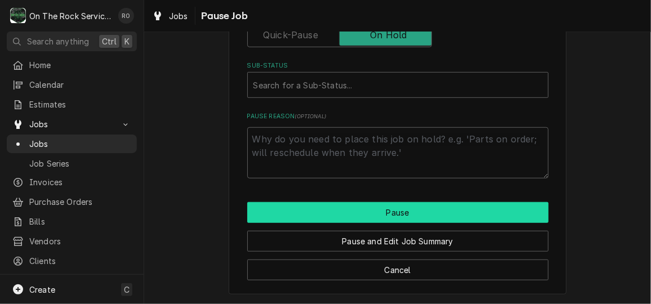
drag, startPoint x: 491, startPoint y: 212, endPoint x: 476, endPoint y: 122, distance: 91.4
click at [476, 122] on div "Please confirm you'd like to pause this job. Roopairs Job ID JOB-1127 Service T…" at bounding box center [398, 11] width 338 height 567
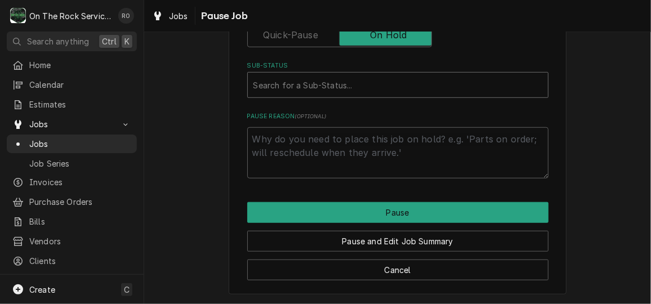
click at [477, 86] on div "Sub-Status" at bounding box center [397, 85] width 289 height 20
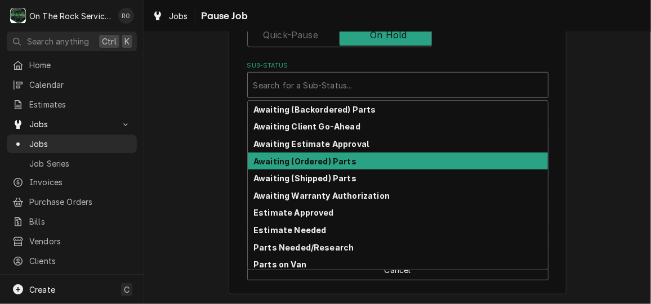
click at [445, 158] on div "Awaiting (Ordered) Parts" at bounding box center [398, 161] width 300 height 17
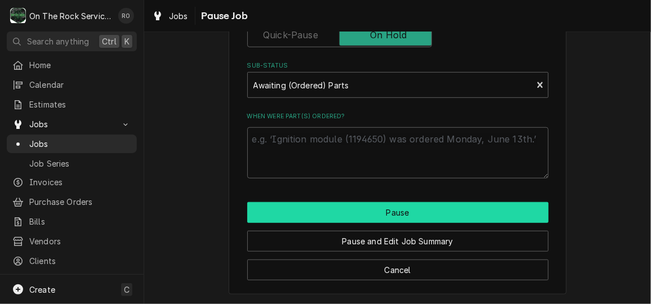
click at [441, 208] on button "Pause" at bounding box center [397, 212] width 301 height 21
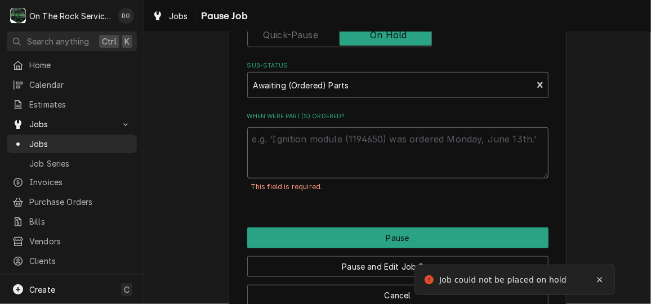
click at [412, 167] on textarea "When were part(s) ordered?" at bounding box center [397, 152] width 301 height 51
type textarea "x"
type textarea "p"
type textarea "x"
type textarea "pa"
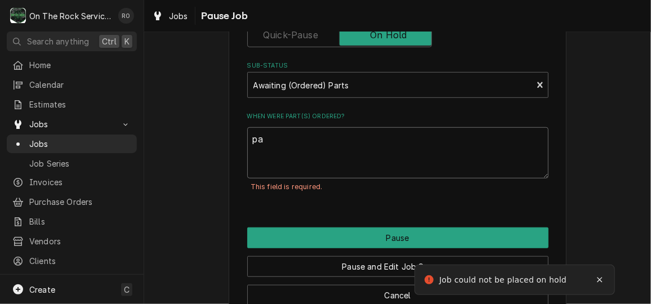
type textarea "x"
type textarea "par"
type textarea "x"
type textarea "part"
type textarea "x"
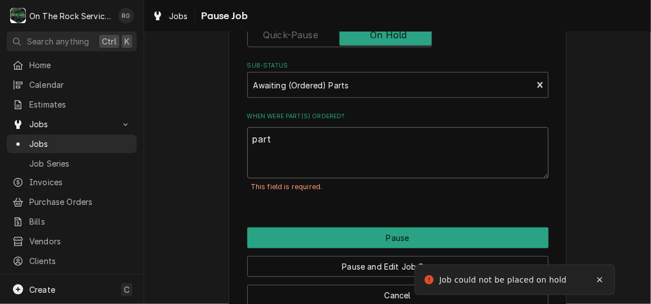
type textarea "parts"
type textarea "x"
type textarea "parts"
type textarea "x"
type textarea "parts o"
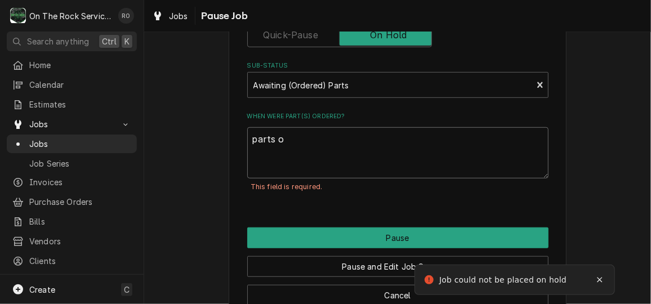
type textarea "x"
type textarea "parts on"
type textarea "x"
type textarea "parts on"
type textarea "x"
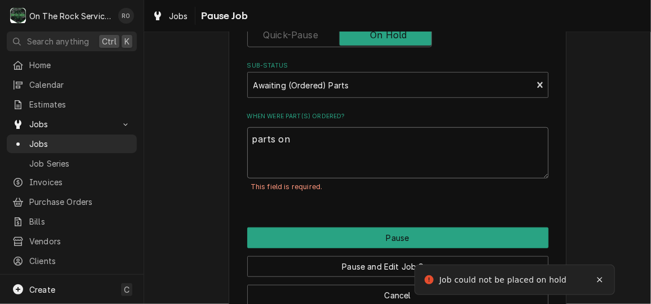
type textarea "parts on w"
type textarea "x"
type textarea "parts on wa"
type textarea "x"
type textarea "parts on way"
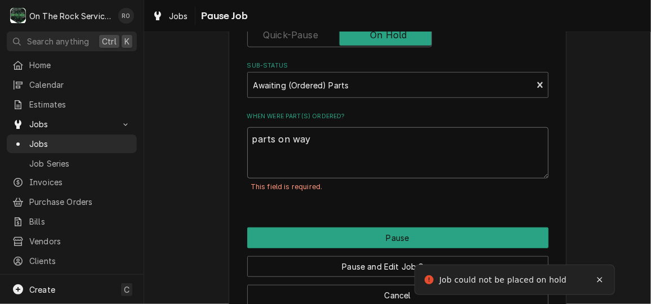
type textarea "x"
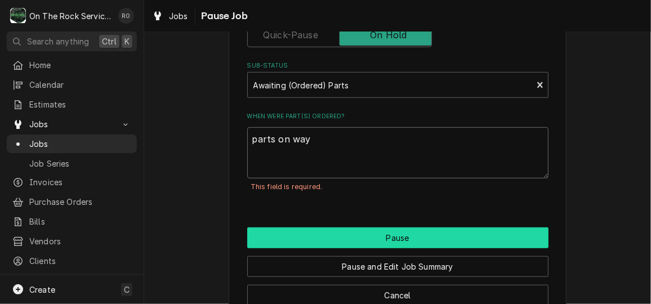
type textarea "parts on way"
click at [404, 234] on button "Pause" at bounding box center [397, 237] width 301 height 21
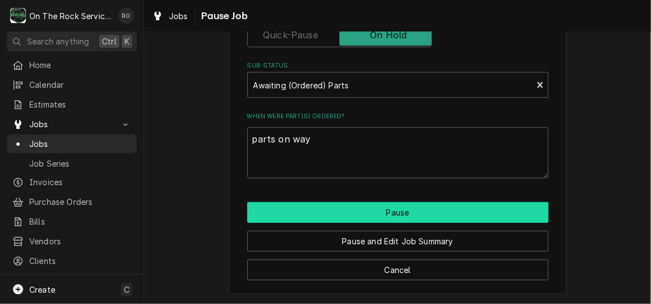
type textarea "x"
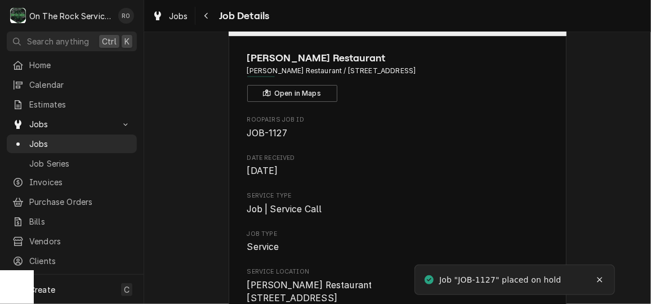
scroll to position [44, 0]
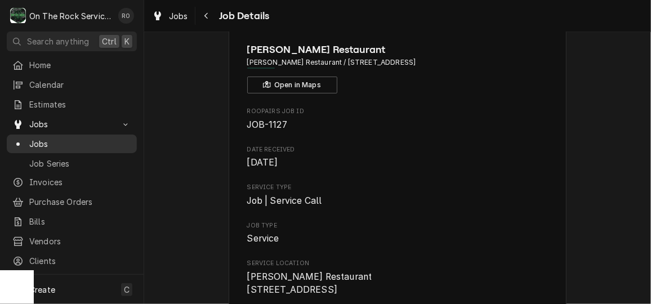
click at [69, 135] on link "Jobs" at bounding box center [72, 144] width 130 height 19
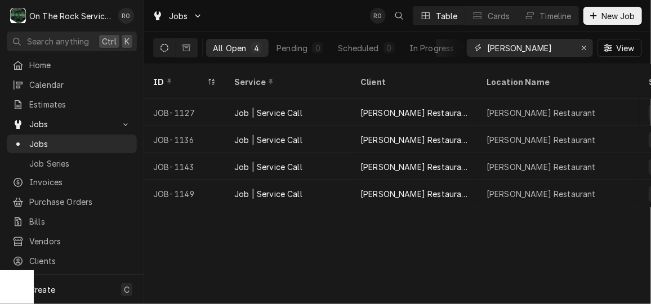
click at [530, 44] on input "wade" at bounding box center [529, 48] width 84 height 18
click at [581, 50] on icon "Erase input" at bounding box center [584, 48] width 6 height 8
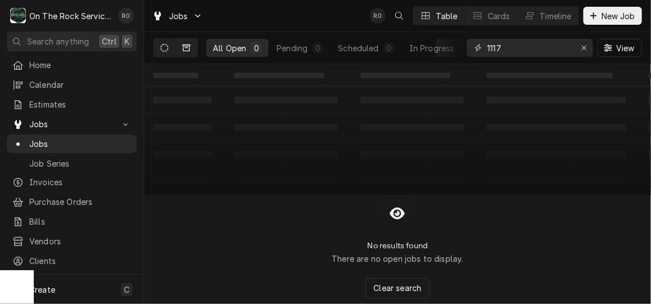
type input "1117"
click at [186, 50] on icon "Dynamic Content Wrapper" at bounding box center [186, 48] width 8 height 8
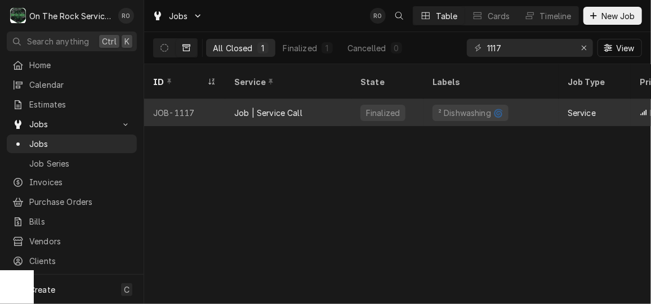
click at [265, 99] on div "Job | Service Call" at bounding box center [288, 112] width 126 height 27
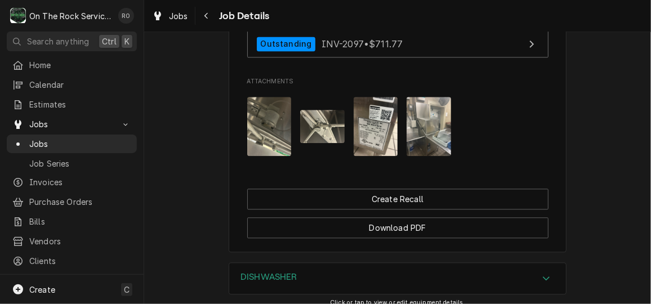
scroll to position [1136, 0]
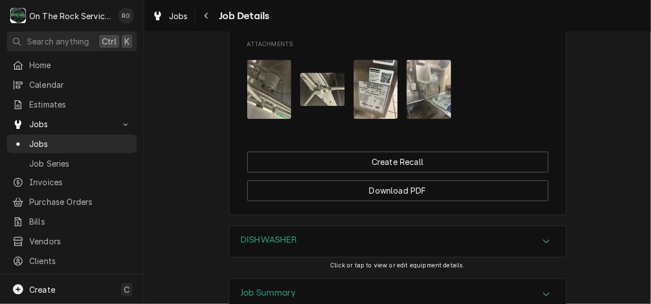
click at [414, 279] on div "Job Summary" at bounding box center [397, 295] width 337 height 32
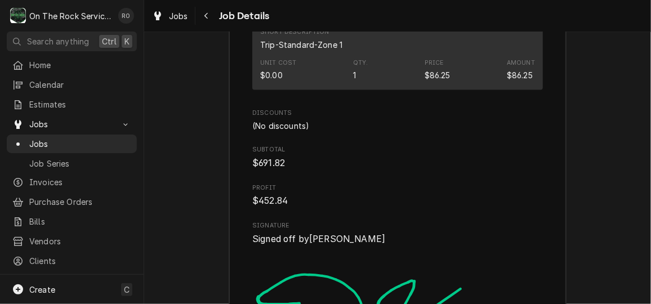
scroll to position [2409, 0]
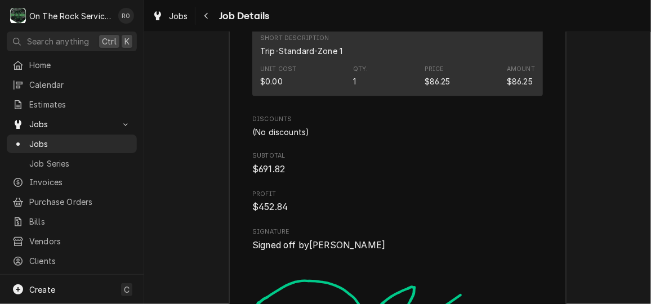
click at [109, 53] on nav "O On The Rock Services RO Search anything Ctrl K Home Calendar Estimates Jobs J…" at bounding box center [72, 152] width 144 height 304
click at [89, 66] on span "Home" at bounding box center [80, 65] width 102 height 12
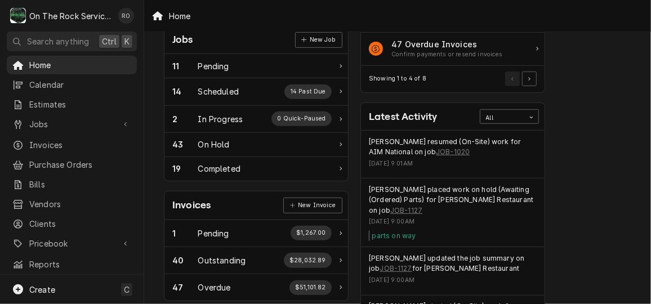
scroll to position [181, 0]
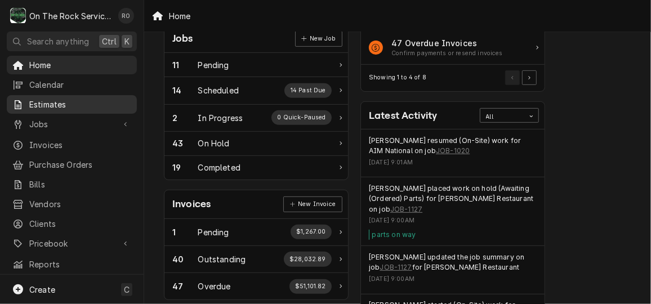
click at [77, 101] on span "Estimates" at bounding box center [80, 105] width 102 height 12
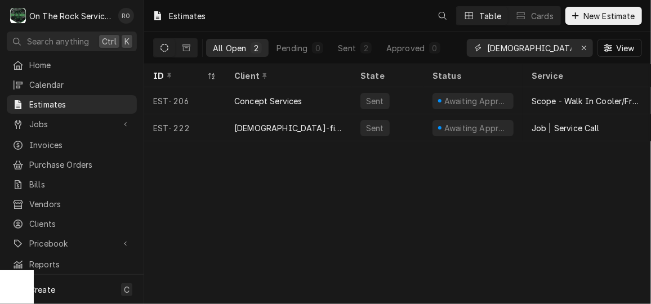
click at [536, 44] on input "[DEMOGRAPHIC_DATA]" at bounding box center [529, 48] width 84 height 18
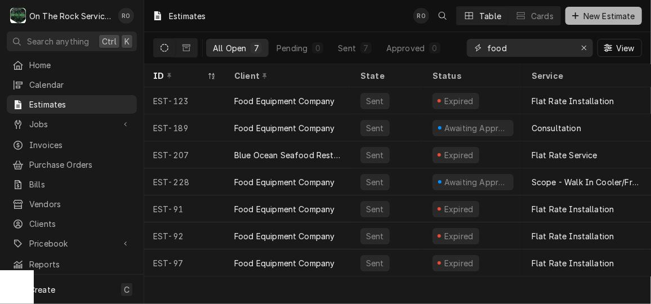
type input "food"
click at [599, 17] on span "New Estimate" at bounding box center [609, 16] width 56 height 12
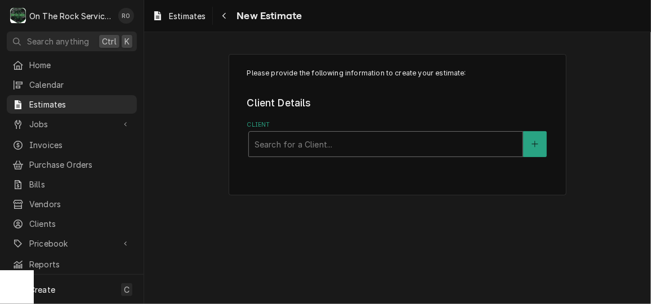
click at [381, 148] on div "Client" at bounding box center [385, 144] width 262 height 20
type input "food equi"
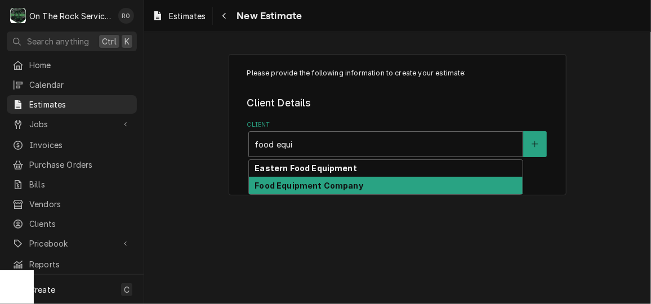
click at [380, 177] on div "Food Equipment Company" at bounding box center [386, 185] width 274 height 17
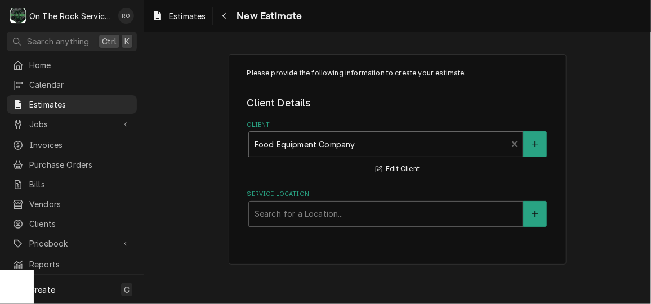
click at [549, 213] on div "Please provide the following information to create your estimate: Client Detail…" at bounding box center [398, 159] width 338 height 211
click at [536, 214] on icon "Create New Location" at bounding box center [534, 214] width 7 height 8
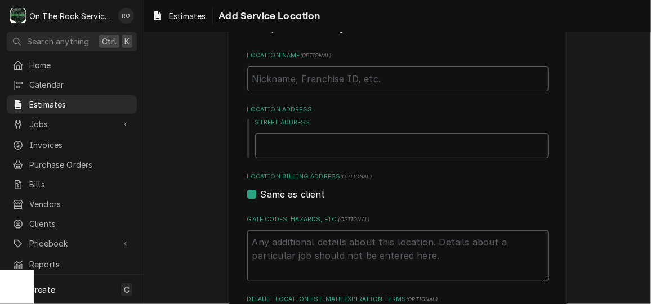
scroll to position [44, 0]
click at [388, 86] on input "Location Name ( optional )" at bounding box center [397, 78] width 301 height 25
type textarea "x"
type input "G"
type textarea "x"
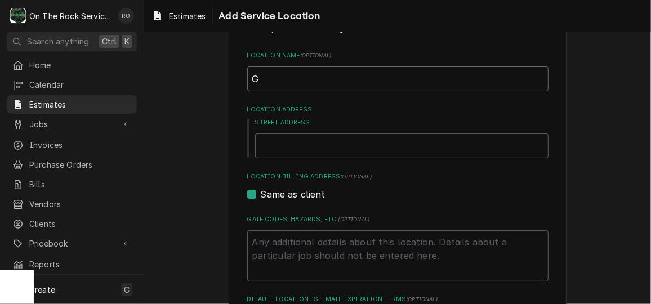
type input "Gr"
type textarea "x"
type input "Gre"
type textarea "x"
type input "Gree"
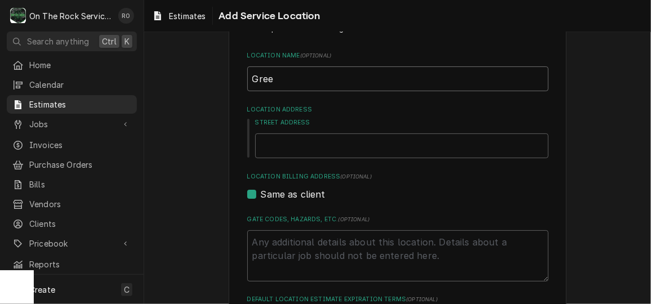
type textarea "x"
type input "Green"
type textarea "x"
type input "Greenv"
type textarea "x"
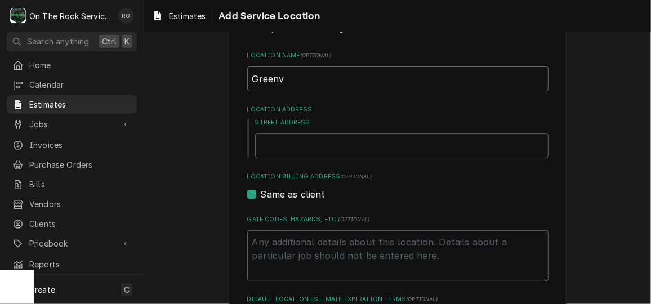
type input "Greenvi"
type textarea "x"
type input "Greenvil"
type textarea "x"
type input "Greenvill"
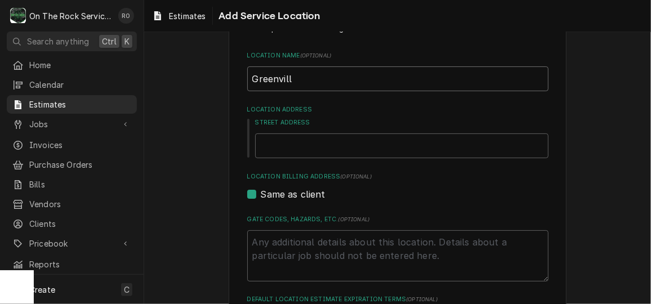
type textarea "x"
type input "[GEOGRAPHIC_DATA]"
type textarea "x"
type input "[GEOGRAPHIC_DATA]"
type textarea "x"
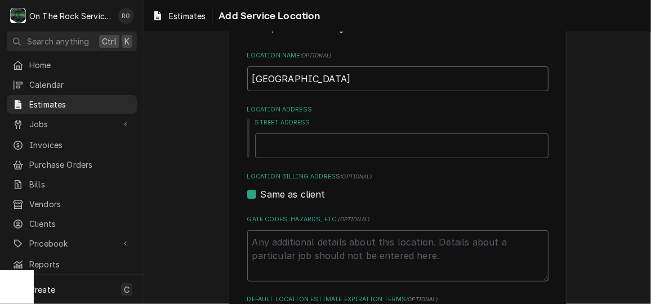
type input "Greenville C"
type textarea "x"
type input "Greenville Cu"
type textarea "x"
type input "Greenville Cul"
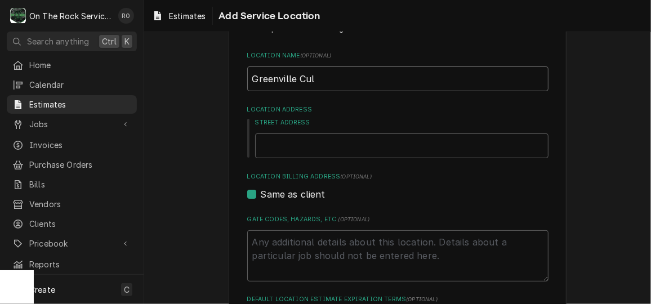
type textarea "x"
type input "Greenville Cull"
type textarea "x"
type input "Greenville [PERSON_NAME]"
type textarea "x"
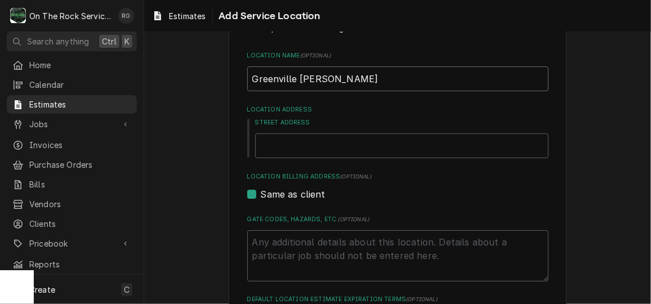
type input "Greenville Cullin"
type textarea "x"
type input "Greenville [PERSON_NAME]"
type textarea "x"
type input "Greenville Cullinar"
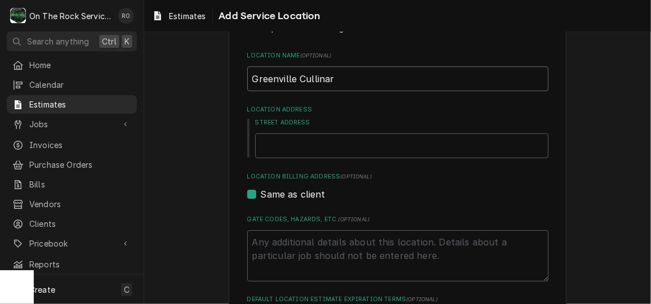
type textarea "x"
type input "Greenville Cullinary"
type textarea "x"
type input "Greenville Cullinary"
type textarea "x"
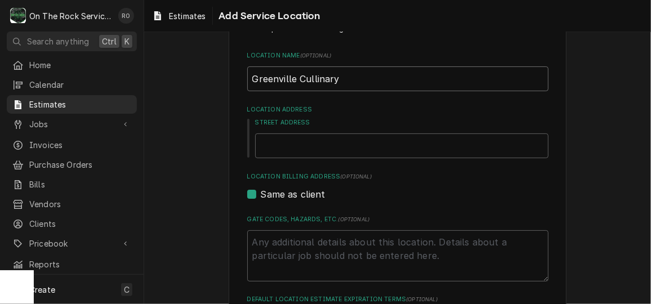
type input "Greenville Cullinary A"
type textarea "x"
type input "Greenville Cullinary Ar"
type textarea "x"
type input "Greenville Cullinary Art"
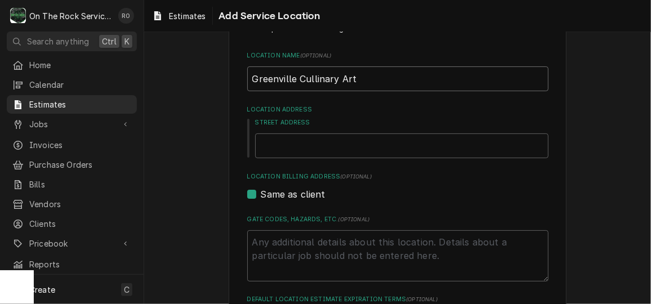
type textarea "x"
type input "Greenville Cullinary Arts"
type textarea "x"
type input "Greenville Cullinary Arts"
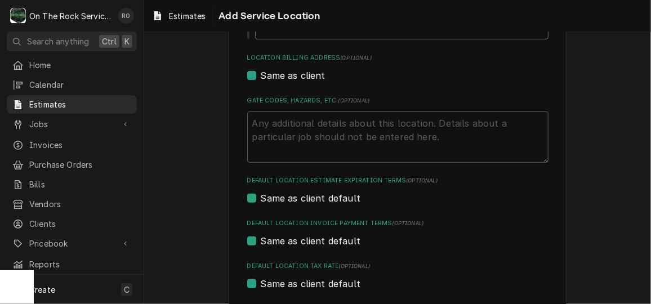
scroll to position [269, 0]
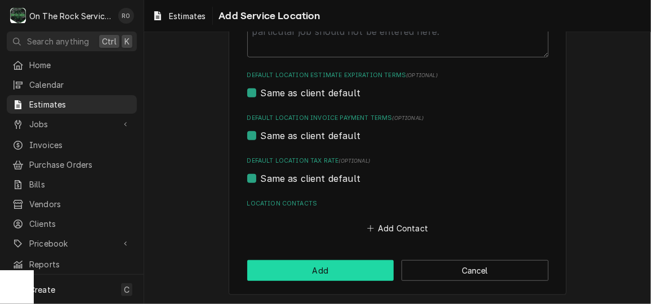
click at [364, 266] on button "Add" at bounding box center [320, 270] width 147 height 21
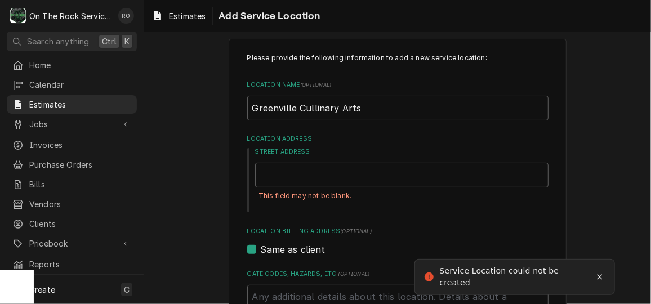
scroll to position [15, 0]
click at [406, 181] on input "Street Address" at bounding box center [401, 175] width 293 height 25
type textarea "x"
type input "T"
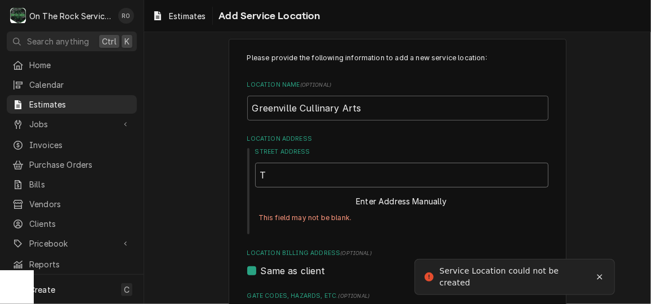
type textarea "x"
type input "TD"
type textarea "x"
type input "T"
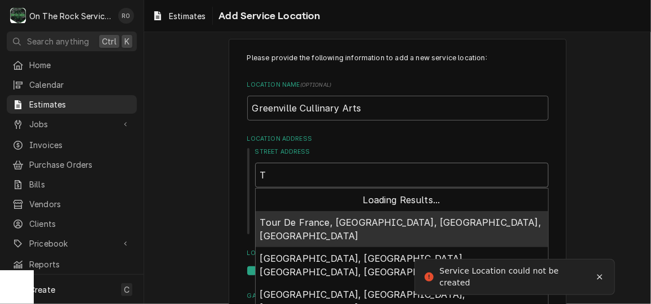
type textarea "x"
type input "TB"
type textarea "x"
type input "TBD"
type textarea "x"
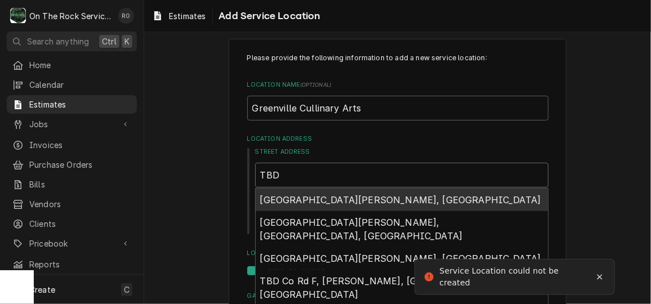
type input "TBD"
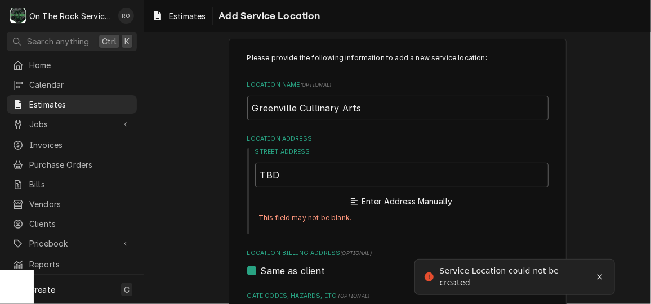
click at [404, 150] on label "Street Address" at bounding box center [401, 151] width 293 height 9
click at [404, 163] on input "TBD" at bounding box center [401, 175] width 293 height 25
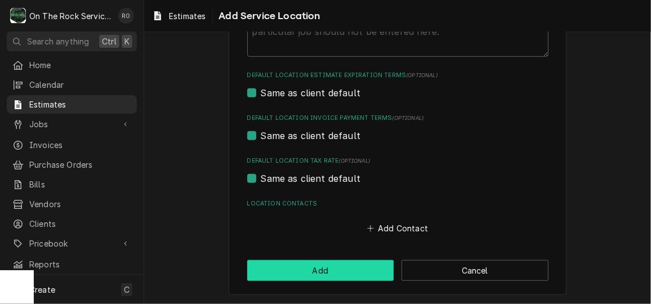
click at [360, 266] on button "Add" at bounding box center [320, 270] width 147 height 21
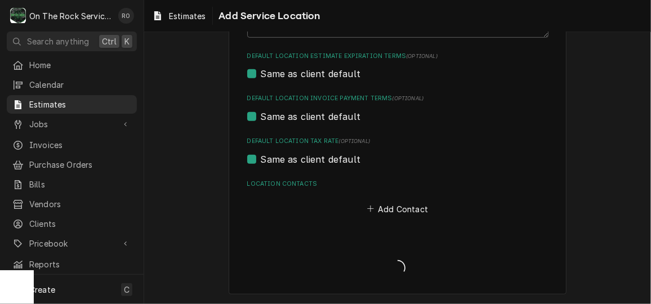
scroll to position [290, 0]
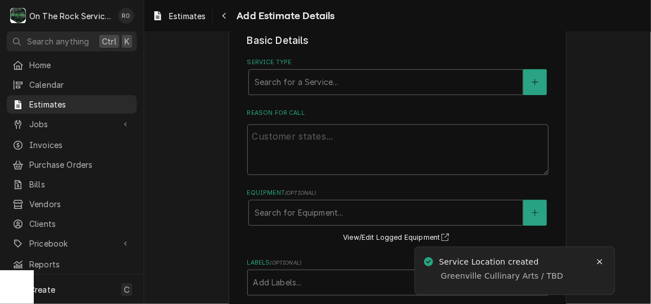
scroll to position [234, 0]
click at [417, 164] on textarea "Reason For Call" at bounding box center [397, 151] width 301 height 51
type textarea "x"
type textarea "W"
type textarea "x"
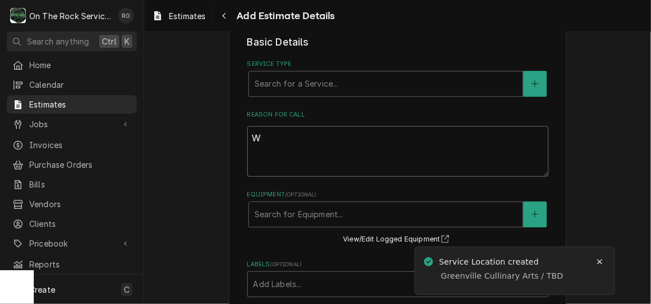
type textarea "Wa"
type textarea "x"
type textarea "Wal"
type textarea "x"
type textarea "Walk"
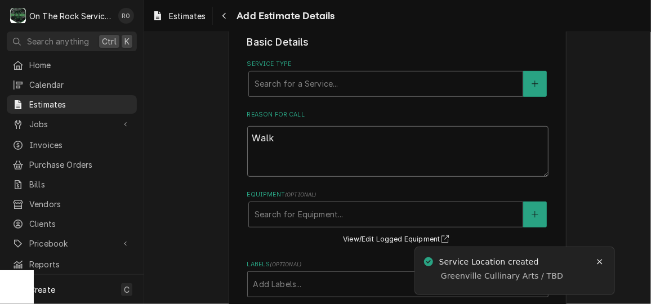
type textarea "x"
type textarea "Walk"
type textarea "x"
type textarea "Walk I"
type textarea "x"
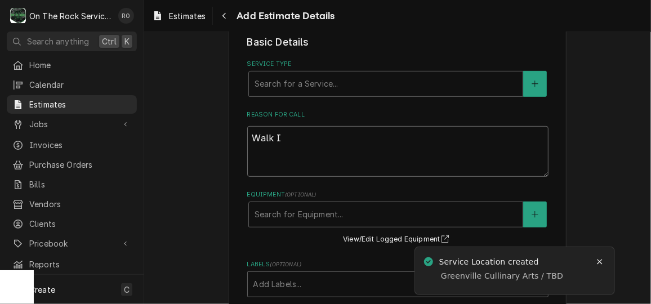
type textarea "Walk In"
type textarea "x"
type textarea "Walk In"
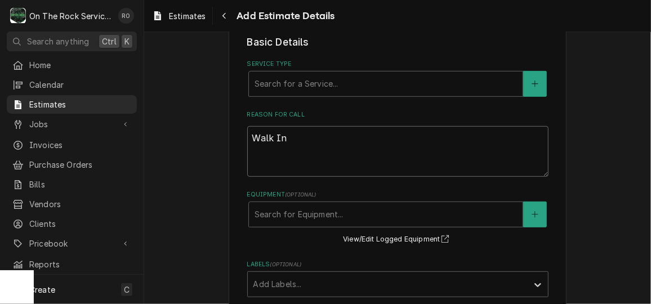
type textarea "x"
type textarea "Walk In Co"
type textarea "x"
type textarea "Walk In Coo"
type textarea "x"
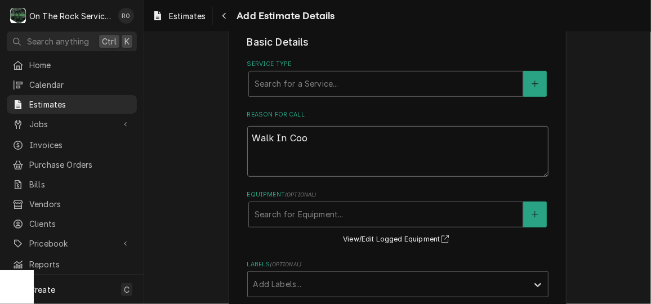
type textarea "Walk In Cool"
type textarea "x"
type textarea "Walk In Coole"
type textarea "x"
type textarea "Walk In Cooler"
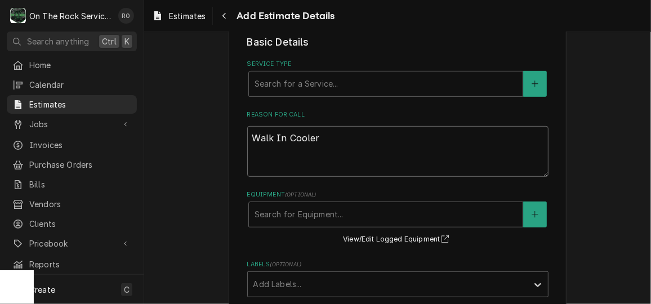
type textarea "x"
type textarea "Walk In Cooler/"
type textarea "x"
type textarea "Walk In Cooler/F"
type textarea "x"
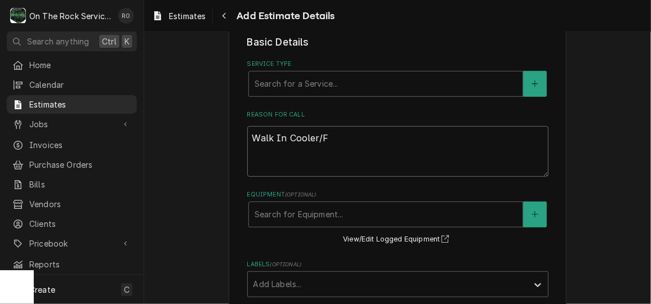
type textarea "Walk In Cooler/Fr"
type textarea "x"
type textarea "Walk In Cooler/Fre"
type textarea "x"
type textarea "Walk In Cooler/Free"
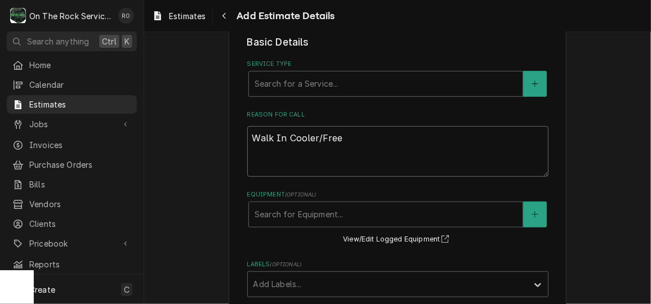
type textarea "x"
type textarea "Walk In Cooler/Freez"
type textarea "x"
type textarea "Walk In Cooler/Freeze"
type textarea "x"
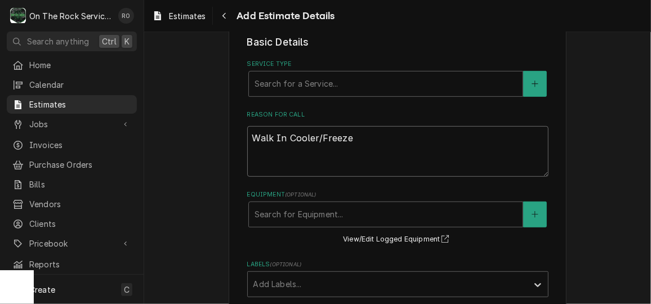
type textarea "Walk In Cooler/Freezer"
type textarea "x"
type textarea "Walk In Cooler/Freezer"
type textarea "x"
type textarea "Walk In Cooler/Freezer In"
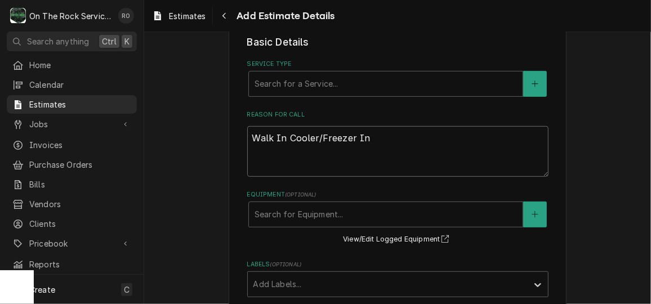
type textarea "x"
type textarea "Walk In Cooler/Freezer Ins"
type textarea "x"
type textarea "Walk In Cooler/Freezer Inst"
type textarea "x"
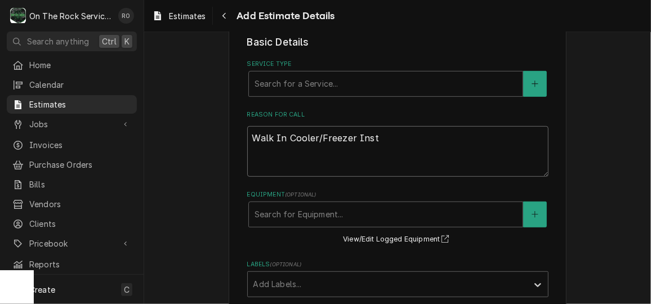
type textarea "Walk In Cooler/Freezer Insta"
type textarea "x"
type textarea "Walk In Cooler/Freezer Instal"
type textarea "x"
type textarea "Walk In Cooler/Freezer Install"
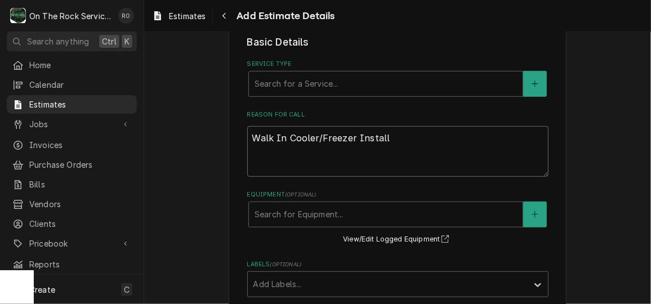
type textarea "x"
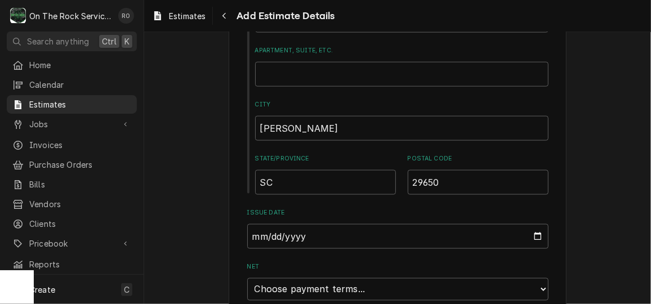
scroll to position [780, 0]
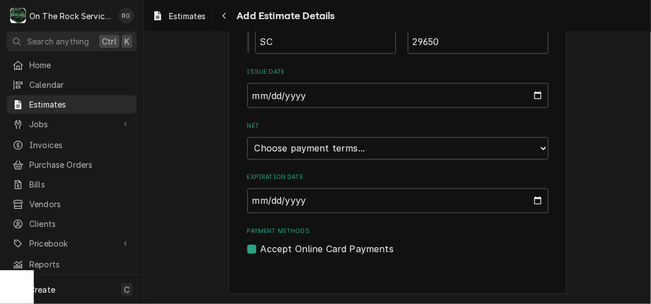
type textarea "Walk In Cooler/Freezer Install"
click at [408, 158] on select "Choose payment terms... Same Day Net 7 Net 14 Net 21 Net 30 Net 45 Net 60 Net 90" at bounding box center [397, 148] width 301 height 23
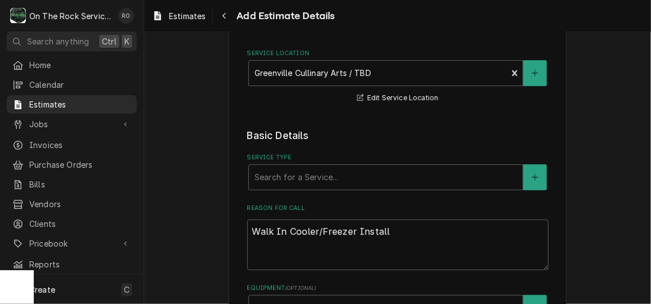
scroll to position [140, 0]
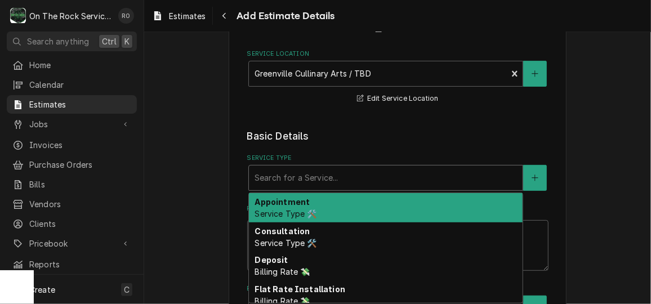
click at [426, 172] on div "Service Type" at bounding box center [385, 178] width 262 height 20
type textarea "x"
type input "s"
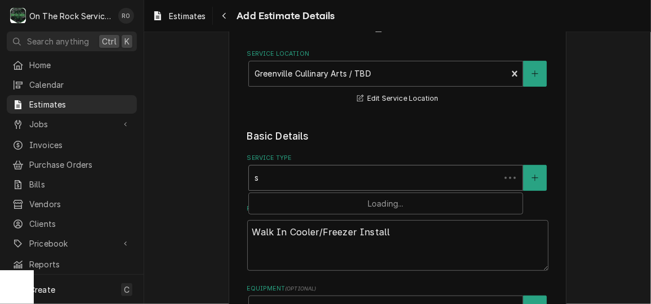
type textarea "x"
type input "sc"
type textarea "x"
type input "sco"
type textarea "x"
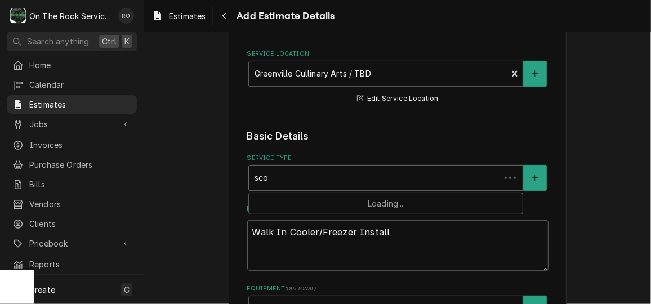
type input "scop"
type textarea "x"
type input "scope"
type textarea "x"
type input "scope"
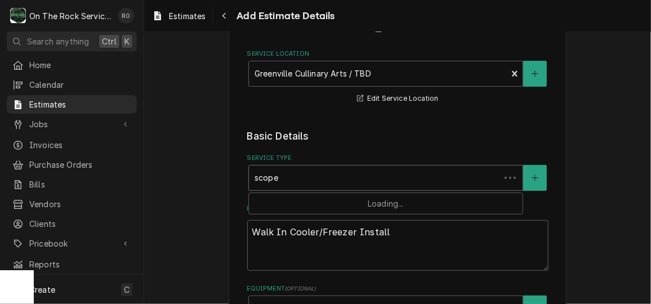
type textarea "x"
type input "scope w"
type textarea "x"
type input "scope wa"
type textarea "x"
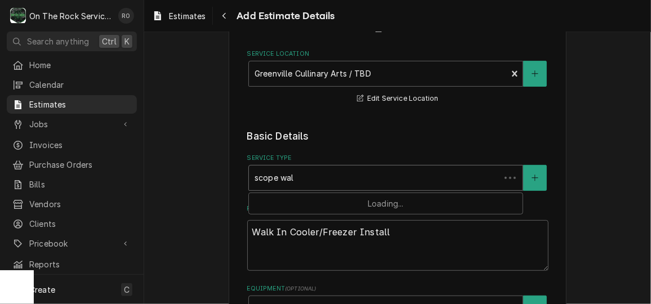
type input "scope walk"
type textarea "x"
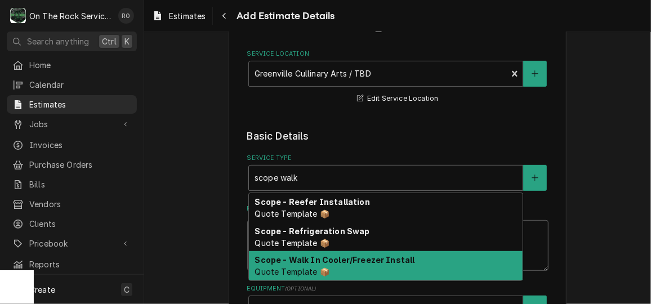
click at [412, 266] on div "Scope - Walk In Cooler/Freezer Install Quote Template 📦" at bounding box center [386, 265] width 274 height 29
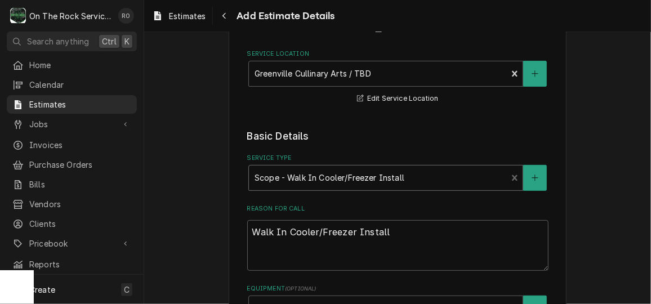
type textarea "x"
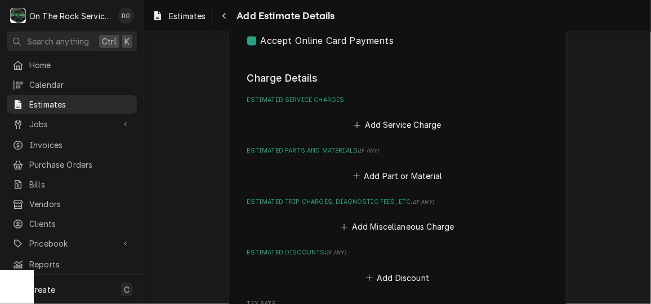
scroll to position [1011, 0]
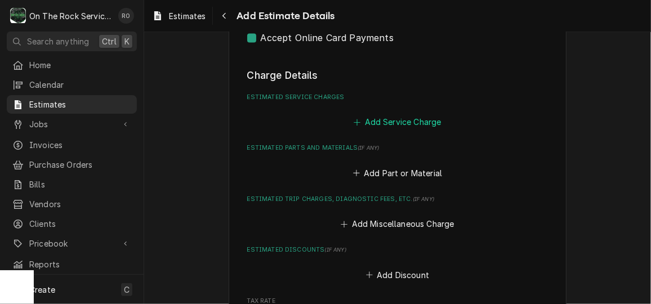
click at [411, 128] on button "Add Service Charge" at bounding box center [397, 122] width 91 height 16
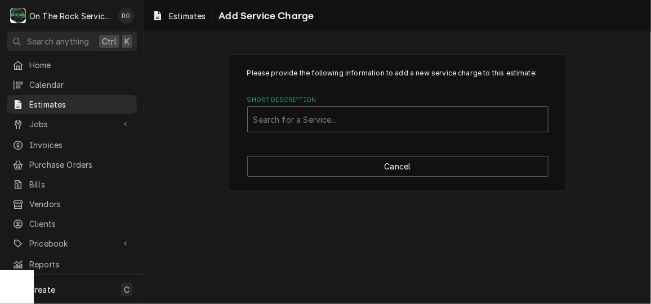
click at [448, 119] on div "Short Description" at bounding box center [397, 119] width 289 height 20
type input "scope walk"
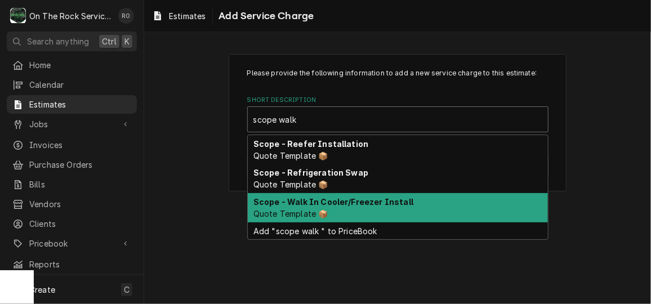
click at [425, 208] on div "Scope - Walk In Cooler/Freezer Install Quote Template 📦" at bounding box center [398, 207] width 300 height 29
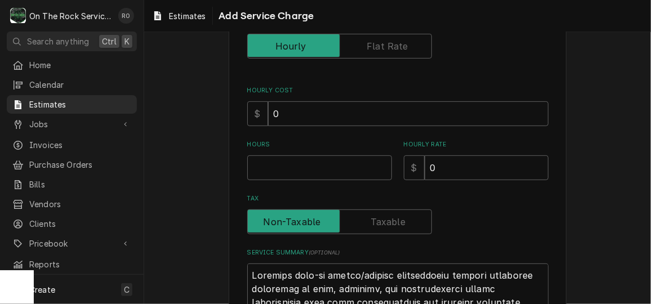
type textarea "x"
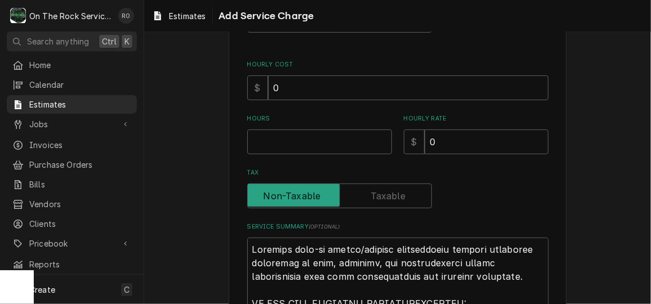
scroll to position [92, 0]
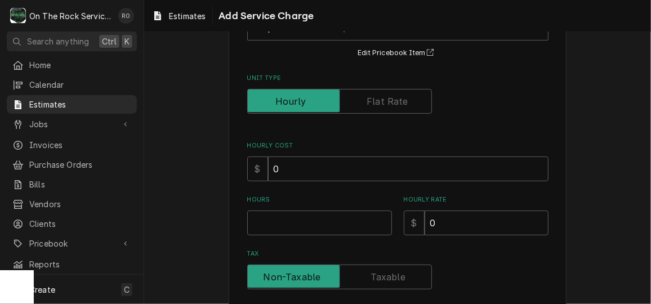
click at [388, 107] on label "Unit Type" at bounding box center [339, 101] width 185 height 25
click at [388, 107] on input "Unit Type" at bounding box center [339, 101] width 174 height 25
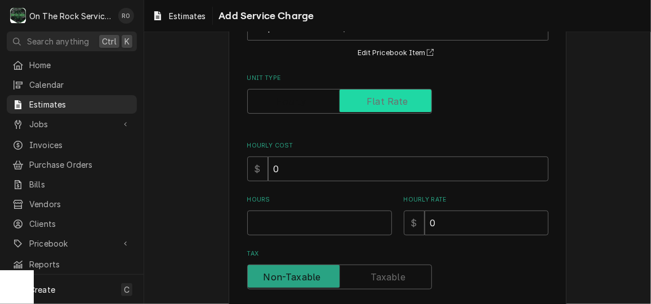
checkbox input "true"
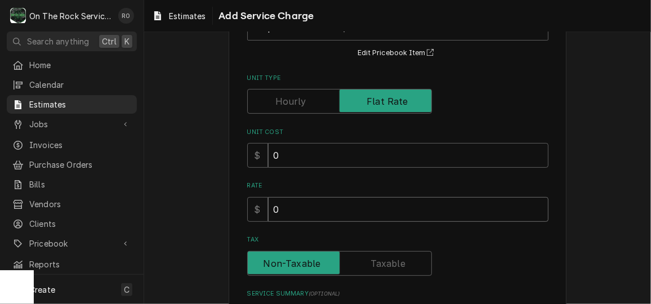
click at [334, 216] on input "0" at bounding box center [408, 209] width 280 height 25
type textarea "x"
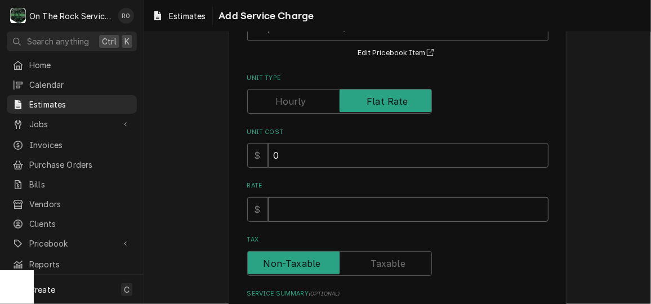
type textarea "x"
type input "1"
type textarea "x"
type input "14"
type textarea "x"
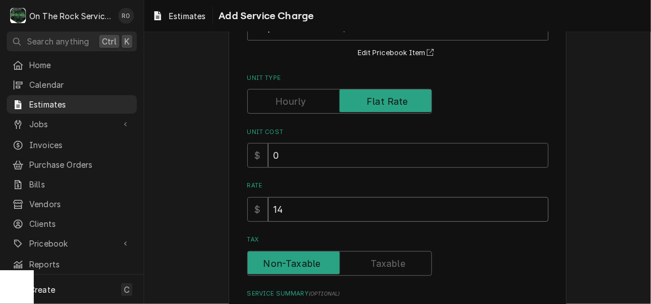
type input "149"
type textarea "x"
type input "1496"
type textarea "x"
type input "14960"
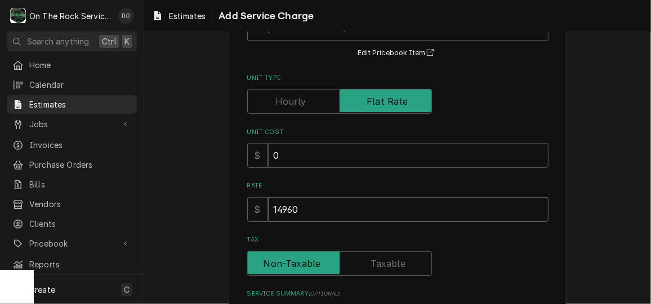
type textarea "x"
type input "14960"
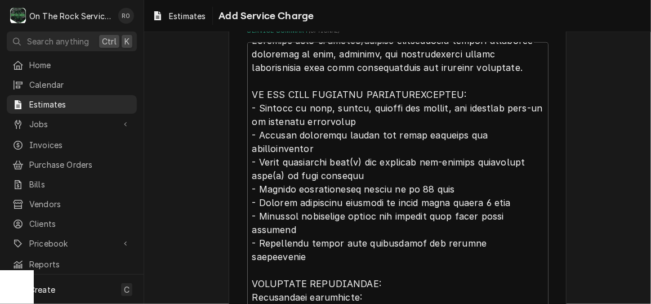
scroll to position [356, 0]
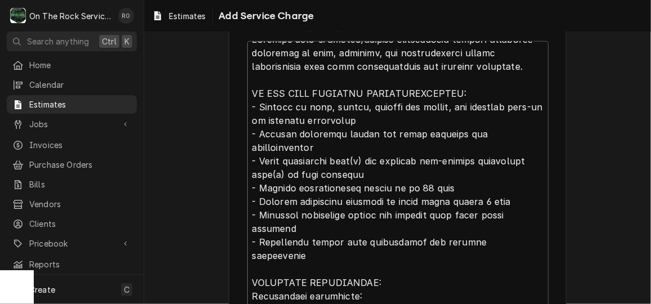
drag, startPoint x: 355, startPoint y: 160, endPoint x: 278, endPoint y: 158, distance: 76.6
click at [278, 158] on textarea "Service Summary ( optional )" at bounding box center [397, 302] width 301 height 523
type textarea "x"
type textarea "Complete walk-in cooler/freezer installation service including receiving on sit…"
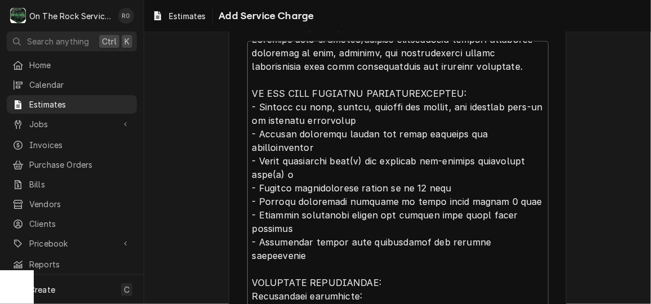
type textarea "x"
type textarea "Complete walk-in cooler/freezer installation service including receiving on sit…"
type textarea "x"
type textarea "Complete walk-in cooler/freezer installation service including receiving on sit…"
type textarea "x"
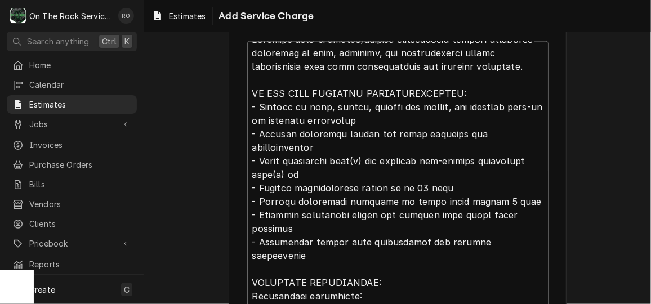
type textarea "Complete walk-in cooler/freezer installation service including receiving on sit…"
type textarea "x"
type textarea "Complete walk-in cooler/freezer installation service including receiving on sit…"
type textarea "x"
type textarea "Complete walk-in cooler/freezer installation service including receiving on sit…"
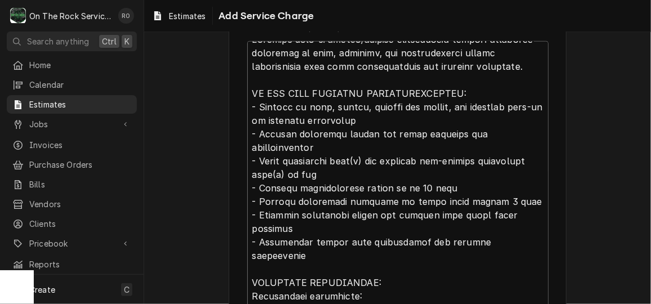
type textarea "x"
type textarea "Complete walk-in cooler/freezer installation service including receiving on sit…"
type textarea "x"
type textarea "Complete walk-in cooler/freezer installation service including receiving on sit…"
type textarea "x"
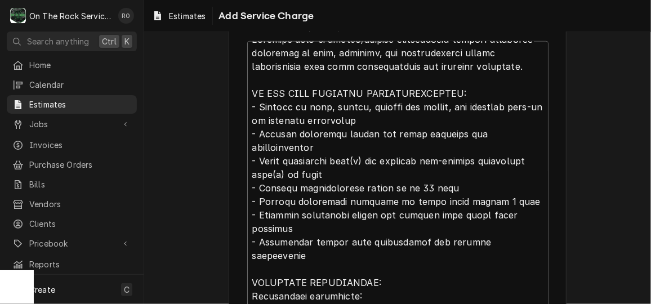
type textarea "Complete walk-in cooler/freezer installation service including receiving on sit…"
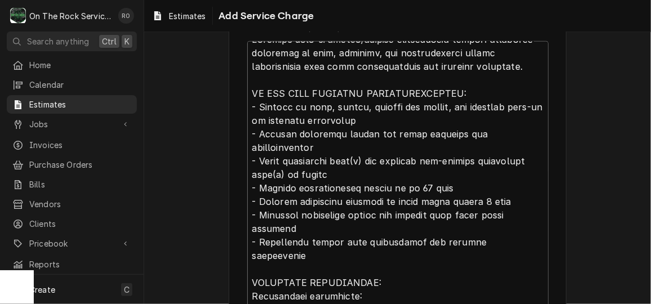
type textarea "x"
type textarea "Complete walk-in cooler/freezer installation service including receiving on sit…"
type textarea "x"
type textarea "Complete walk-in cooler/freezer installation service including receiving on sit…"
type textarea "x"
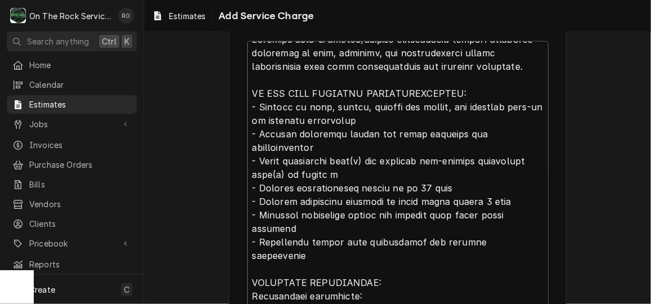
type textarea "Complete walk-in cooler/freezer installation service including receiving on sit…"
type textarea "x"
type textarea "Complete walk-in cooler/freezer installation service including receiving on sit…"
type textarea "x"
type textarea "Complete walk-in cooler/freezer installation service including receiving on sit…"
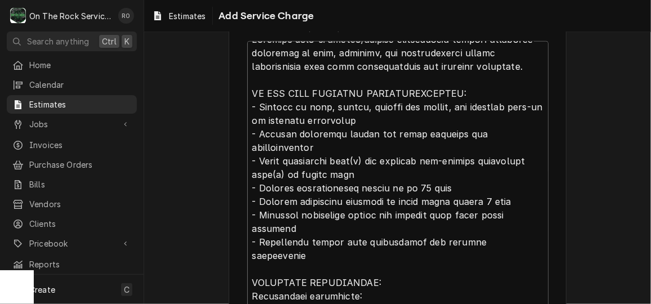
type textarea "x"
type textarea "Complete walk-in cooler/freezer installation service including receiving on sit…"
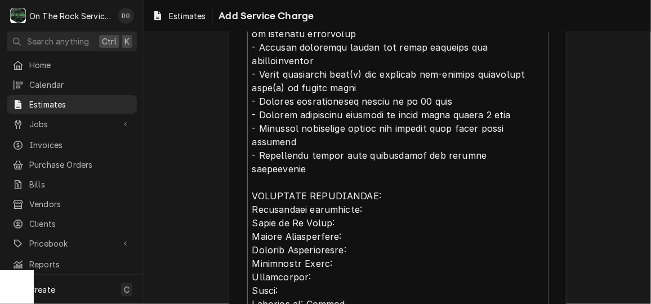
scroll to position [444, 0]
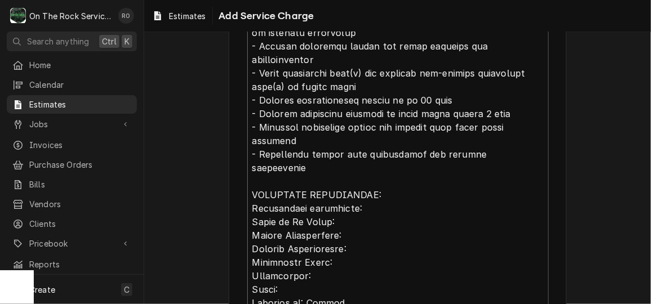
click at [401, 191] on textarea "Service Summary ( optional )" at bounding box center [397, 214] width 301 height 523
click at [398, 178] on textarea "Service Summary ( optional )" at bounding box center [397, 214] width 301 height 523
type textarea "x"
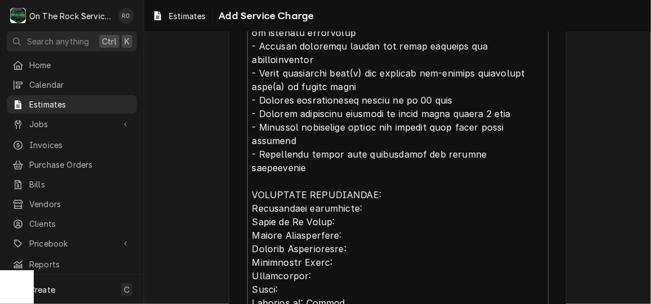
type textarea "Complete walk-in cooler/freezer installation service including receiving on sit…"
type textarea "x"
type textarea "Complete walk-in cooler/freezer installation service including receiving on sit…"
type textarea "x"
type textarea "Complete walk-in cooler/freezer installation service including receiving on sit…"
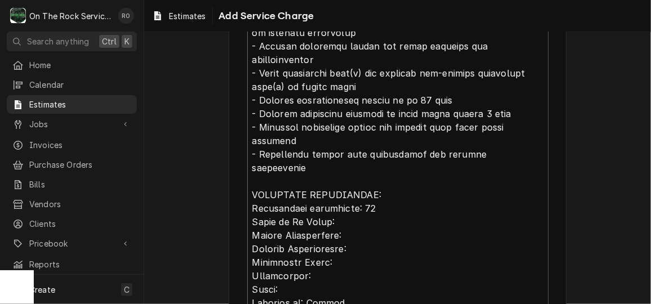
type textarea "x"
click at [344, 193] on textarea "Service Summary ( optional )" at bounding box center [397, 214] width 301 height 523
click at [358, 204] on textarea "Service Summary ( optional )" at bounding box center [397, 214] width 301 height 523
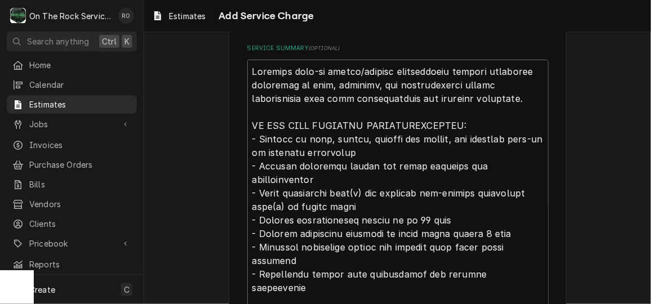
scroll to position [14, 0]
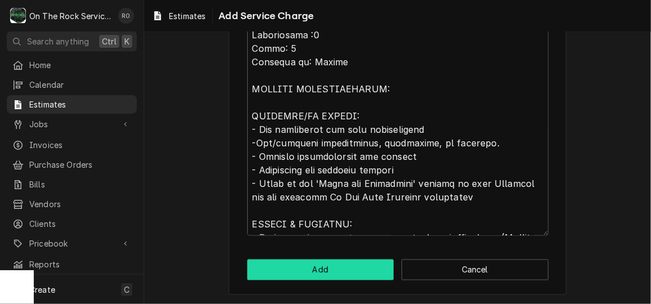
click at [349, 265] on button "Add" at bounding box center [320, 269] width 147 height 21
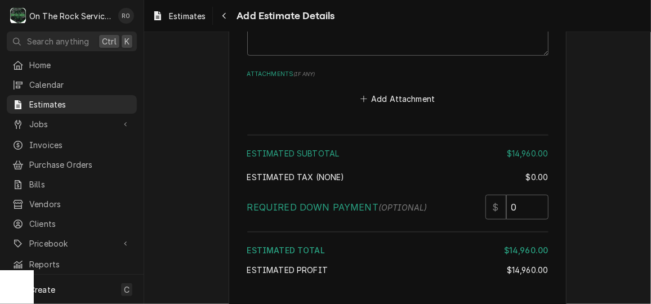
scroll to position [2150, 0]
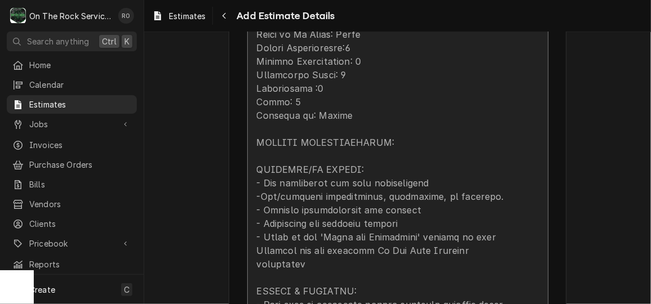
click at [478, 118] on div "Update Line Item" at bounding box center [386, 27] width 258 height 594
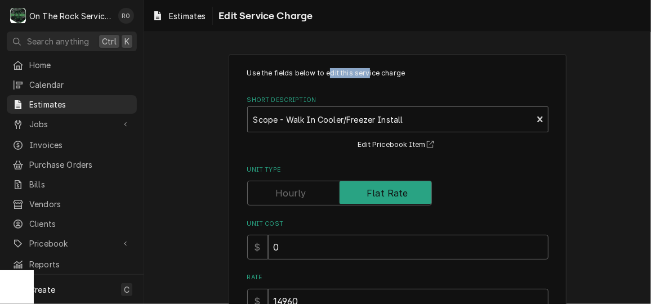
drag, startPoint x: 363, startPoint y: 76, endPoint x: 326, endPoint y: 74, distance: 36.7
click at [326, 74] on p "Use the fields below to edit this service charge" at bounding box center [397, 73] width 301 height 10
drag, startPoint x: 326, startPoint y: 74, endPoint x: 463, endPoint y: 75, distance: 137.4
click at [463, 75] on p "Use the fields below to edit this service charge" at bounding box center [397, 73] width 301 height 10
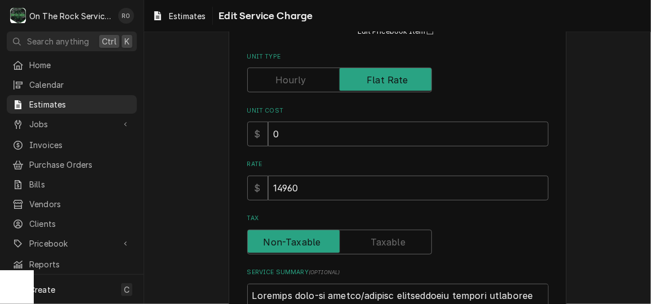
scroll to position [117, 0]
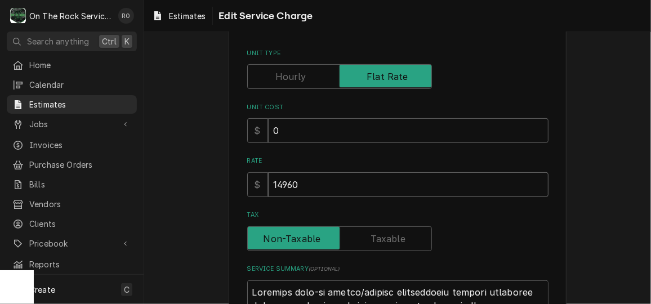
drag, startPoint x: 350, startPoint y: 191, endPoint x: 136, endPoint y: 159, distance: 216.9
click at [136, 159] on div "O On The Rock Services RO Search anything Ctrl K Home Calendar Estimates Jobs J…" at bounding box center [325, 152] width 651 height 304
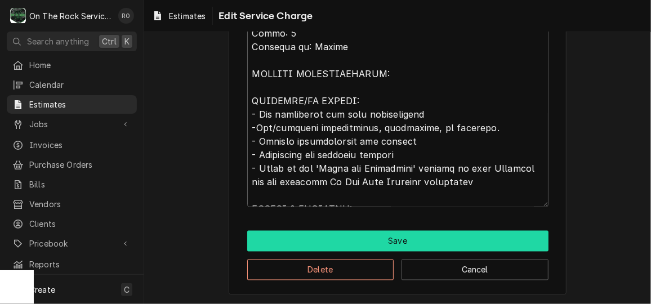
click at [436, 238] on button "Save" at bounding box center [397, 241] width 301 height 21
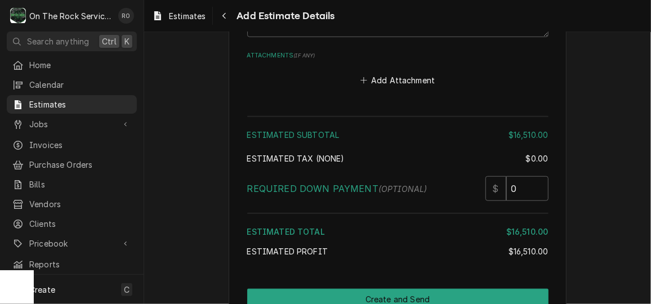
scroll to position [2156, 0]
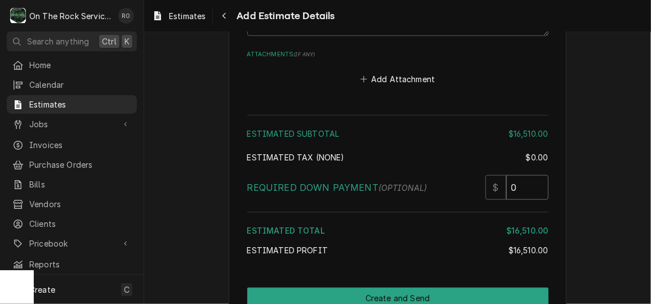
drag, startPoint x: 512, startPoint y: 156, endPoint x: 494, endPoint y: 156, distance: 17.5
click at [494, 175] on div "$ 0" at bounding box center [516, 187] width 63 height 25
click at [454, 128] on div "Estimated Subtotal" at bounding box center [377, 134] width 261 height 12
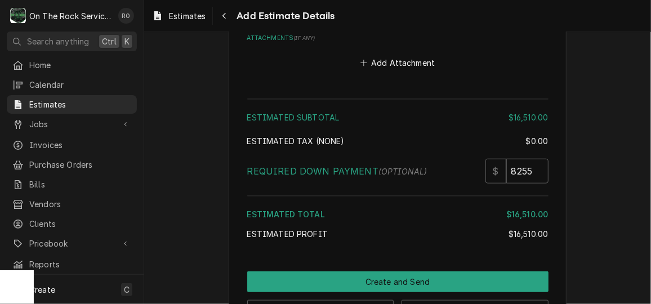
scroll to position [2173, 0]
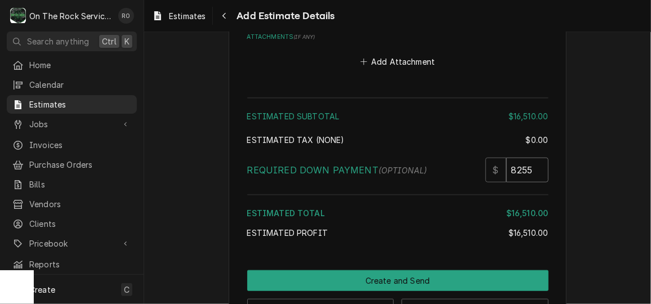
click at [534, 158] on input "8255" at bounding box center [527, 170] width 42 height 25
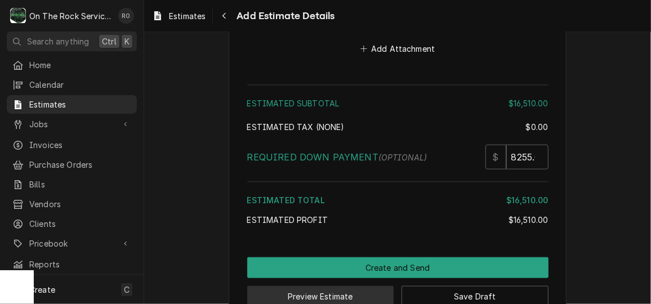
click at [357, 286] on button "Preview Estimate" at bounding box center [320, 296] width 147 height 21
